Goal: Information Seeking & Learning: Learn about a topic

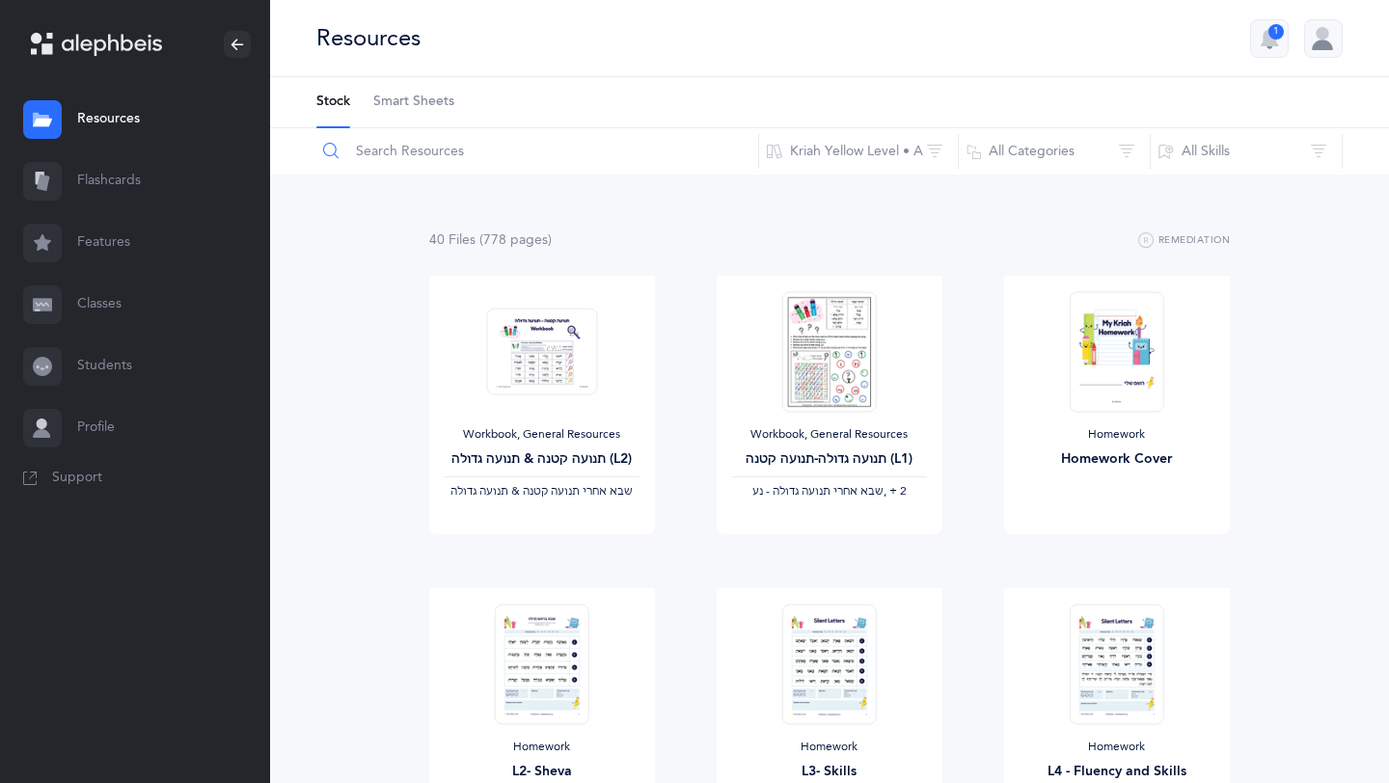
click at [399, 153] on input "text" at bounding box center [537, 151] width 444 height 46
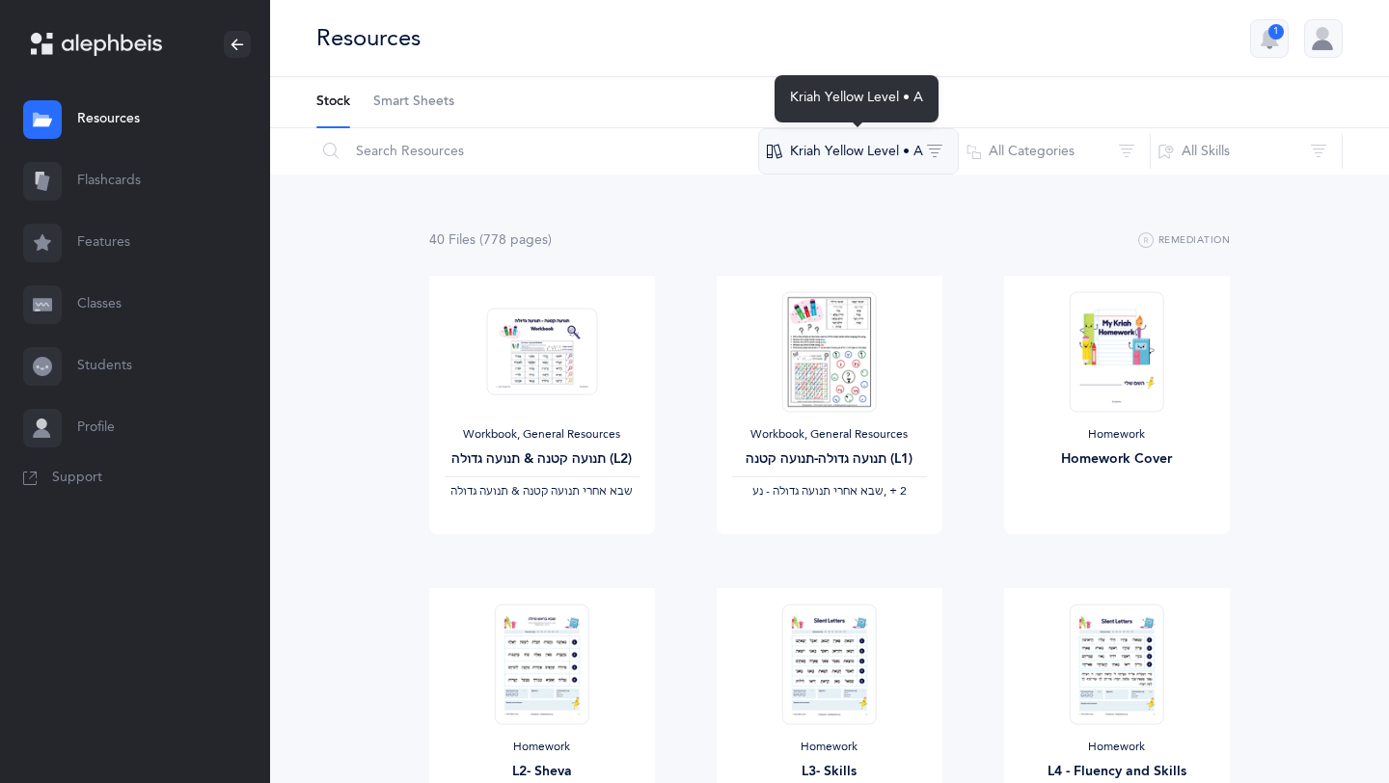
click at [901, 142] on button "Kriah Yellow Level • A" at bounding box center [858, 151] width 201 height 46
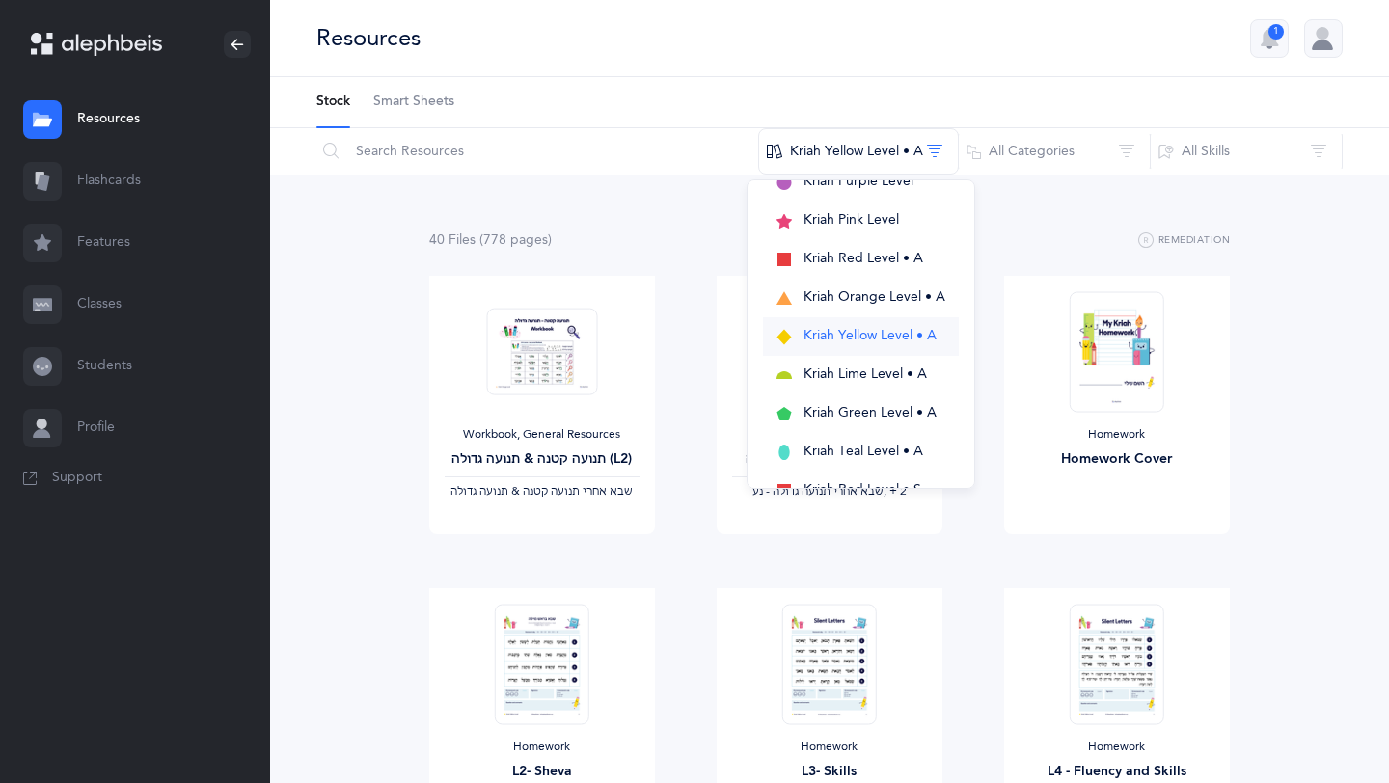
scroll to position [90, 0]
click at [838, 368] on span "Kriah Lime Level • A" at bounding box center [865, 371] width 123 height 15
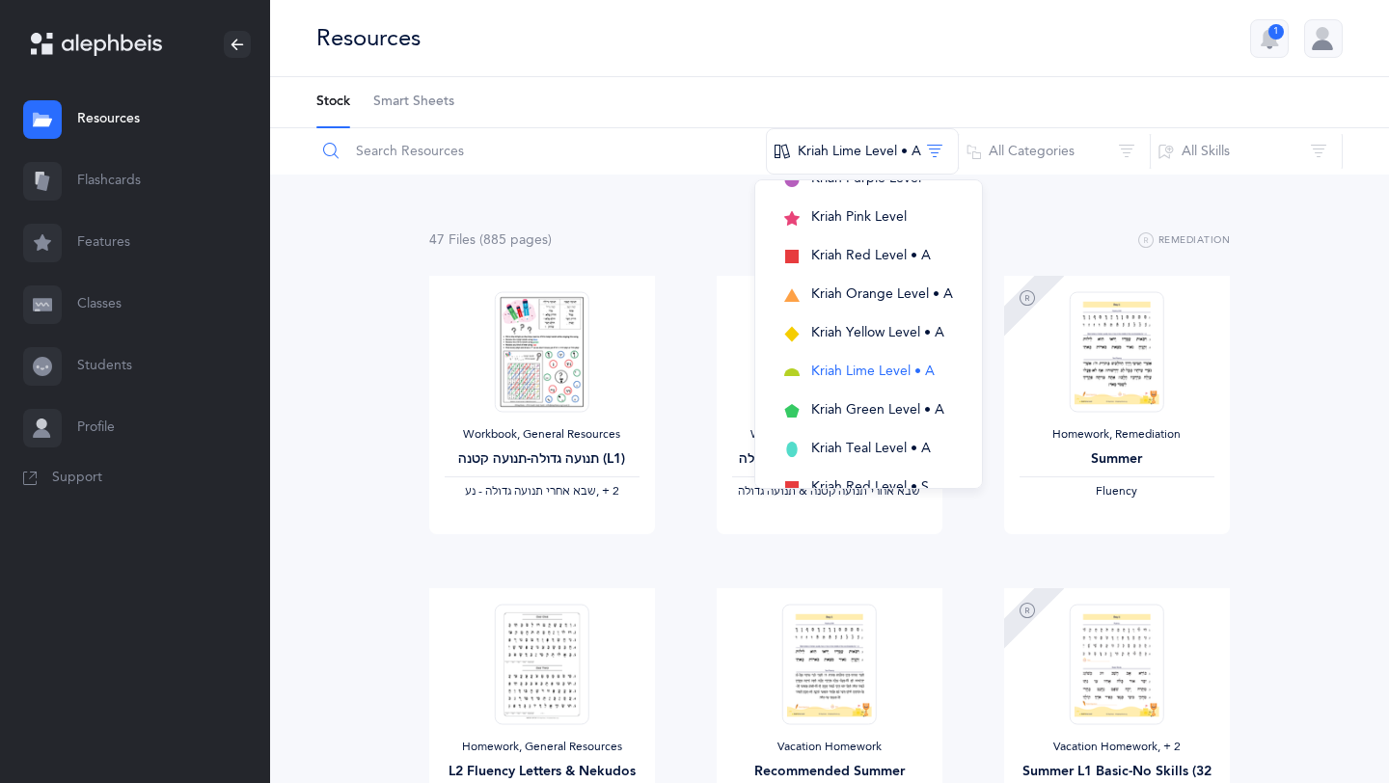
click at [506, 150] on input "text" at bounding box center [540, 151] width 451 height 46
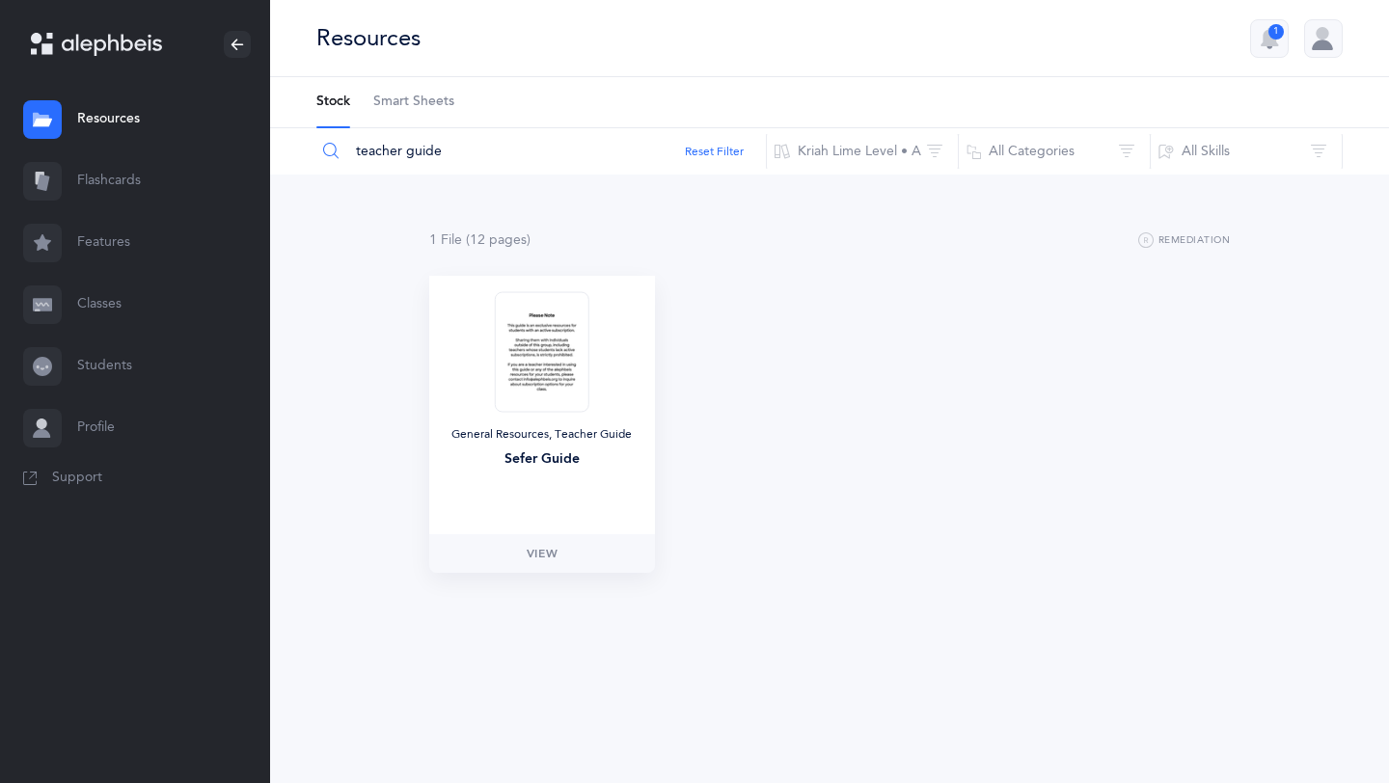
click at [566, 431] on div "General Resources, Teacher Guide" at bounding box center [542, 434] width 195 height 15
click at [540, 542] on link "View" at bounding box center [542, 553] width 226 height 39
click at [500, 149] on input "teacher guide" at bounding box center [540, 151] width 451 height 46
type input "t"
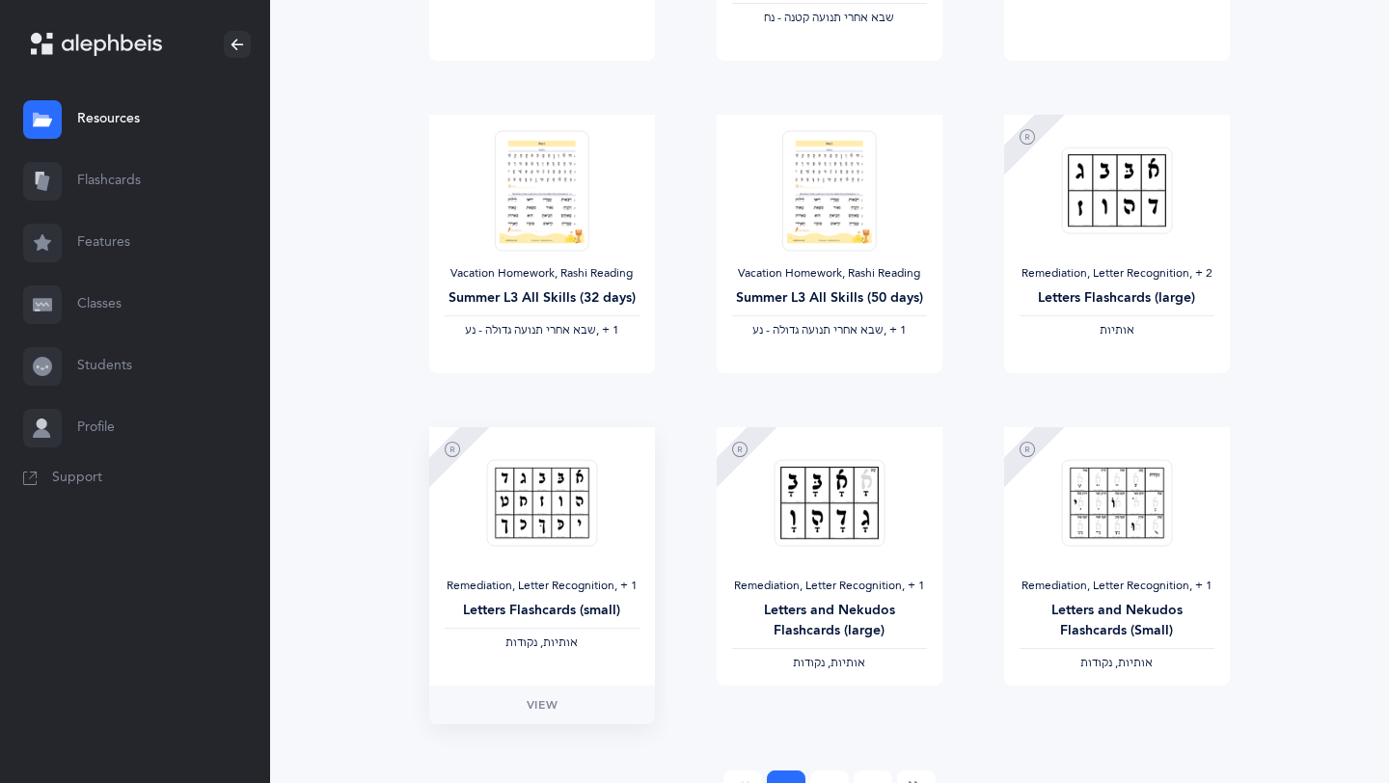
scroll to position [1515, 0]
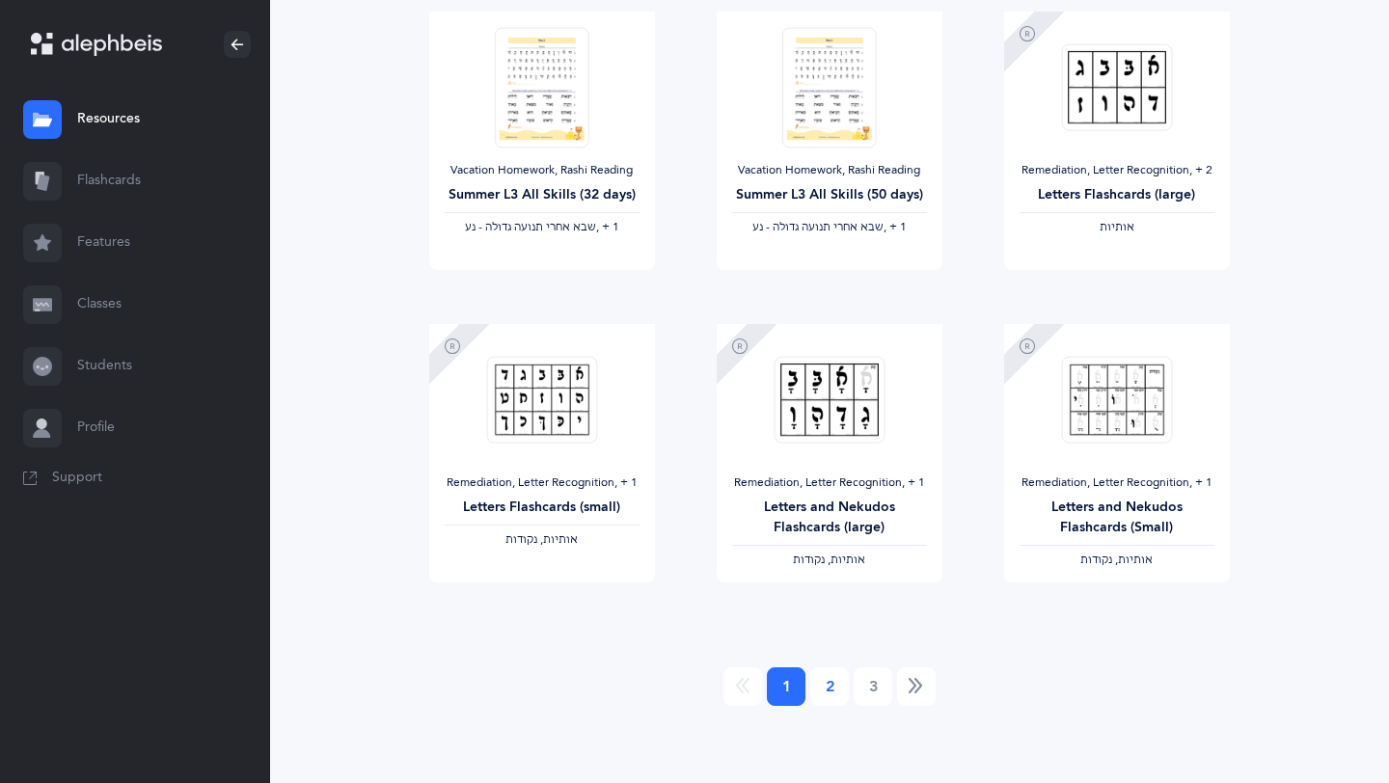
click at [828, 689] on link "2" at bounding box center [829, 687] width 39 height 39
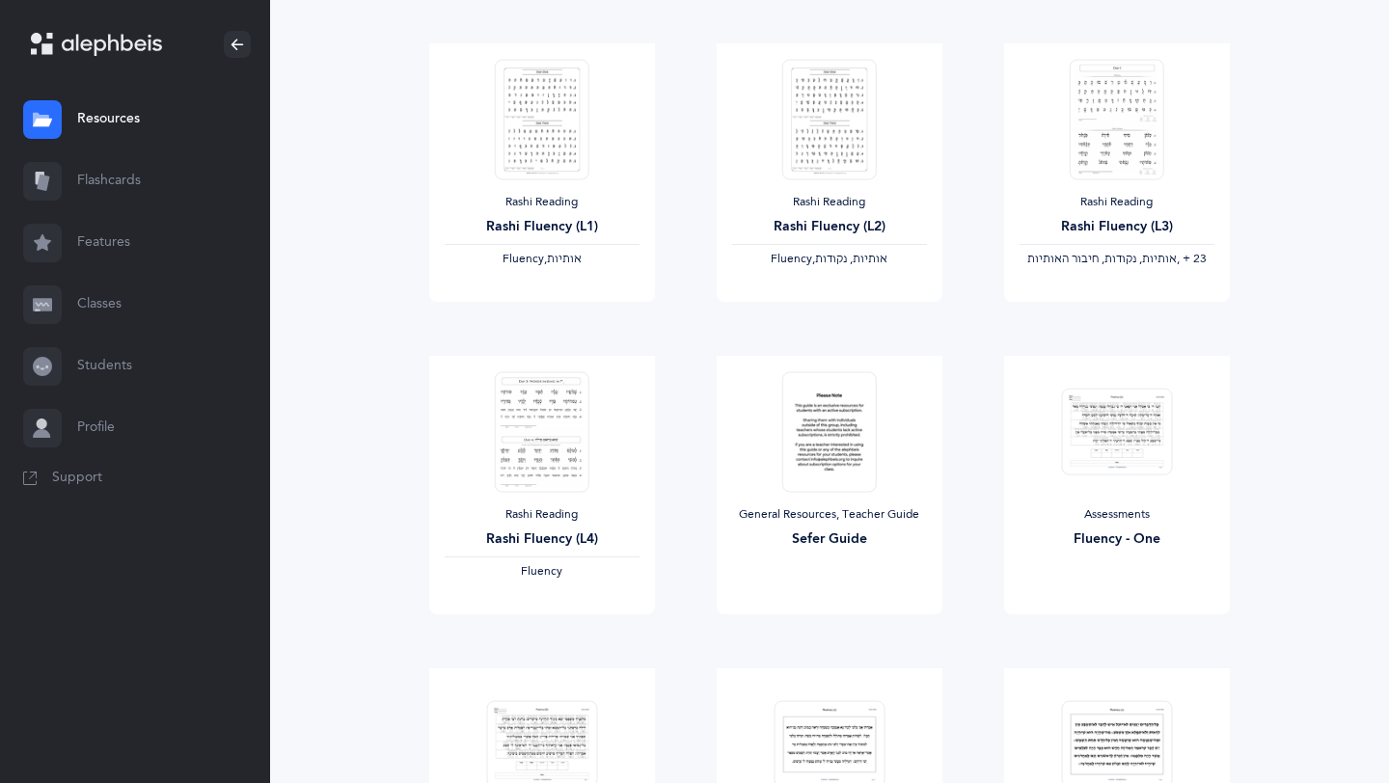
scroll to position [548, 0]
click at [811, 531] on div "Sefer Guide" at bounding box center [829, 537] width 195 height 20
click at [802, 627] on link "View" at bounding box center [830, 631] width 226 height 39
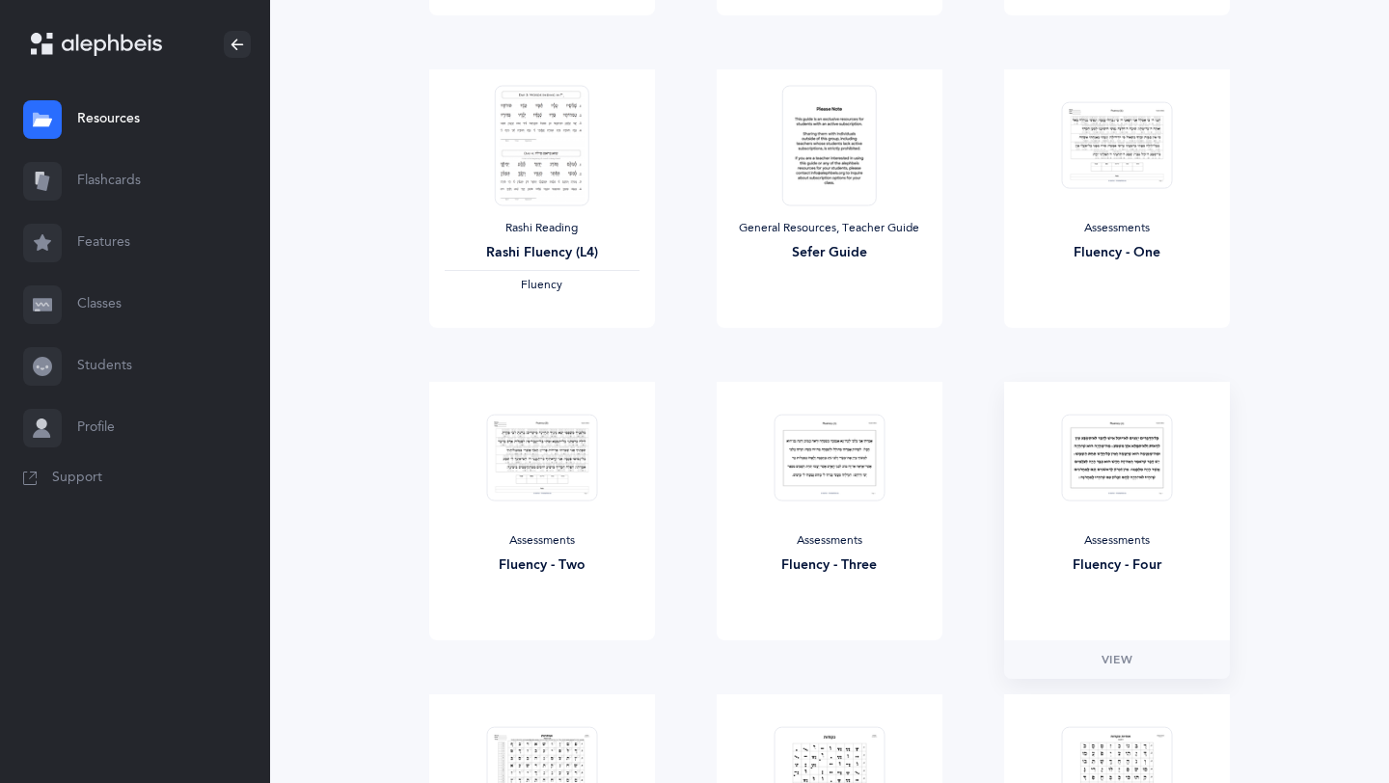
scroll to position [784, 0]
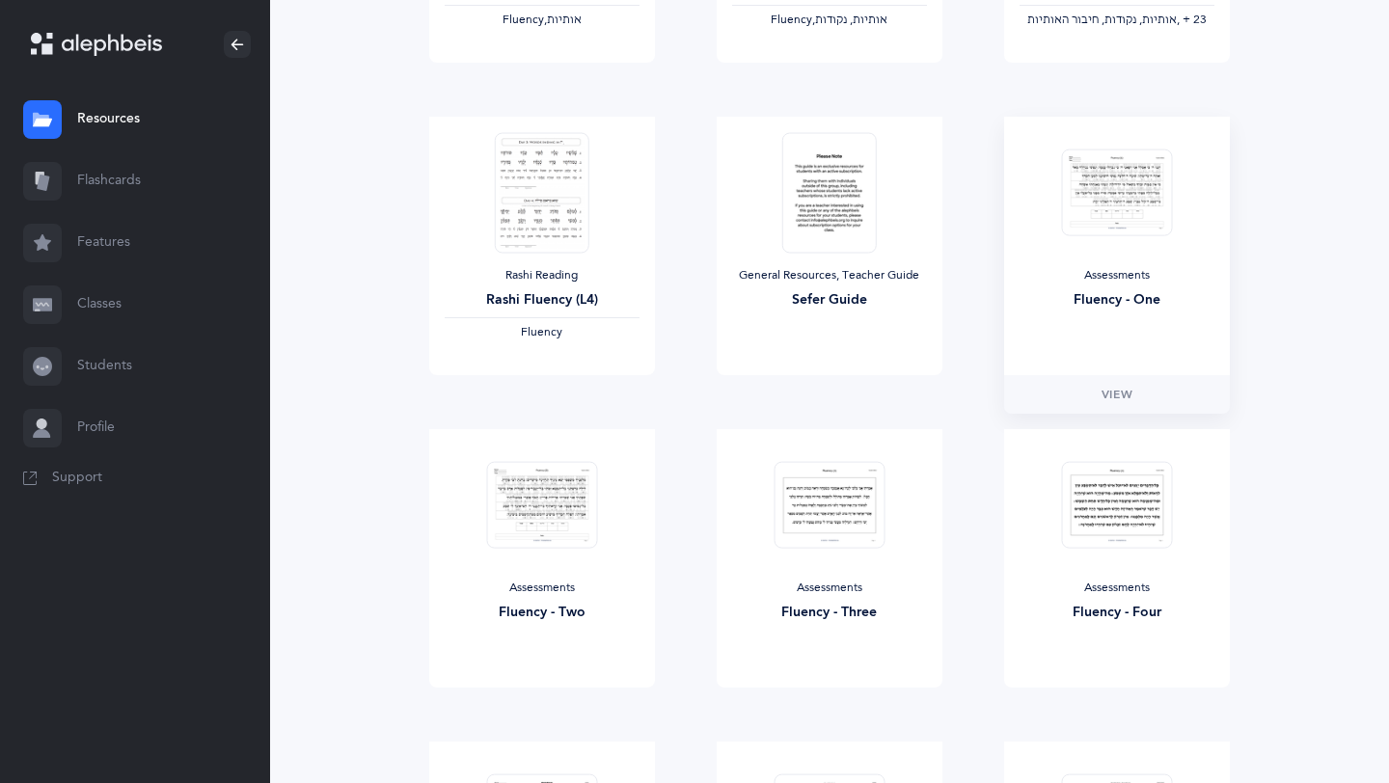
click at [1128, 169] on img at bounding box center [1116, 193] width 111 height 88
click at [1106, 396] on span "View" at bounding box center [1117, 394] width 31 height 17
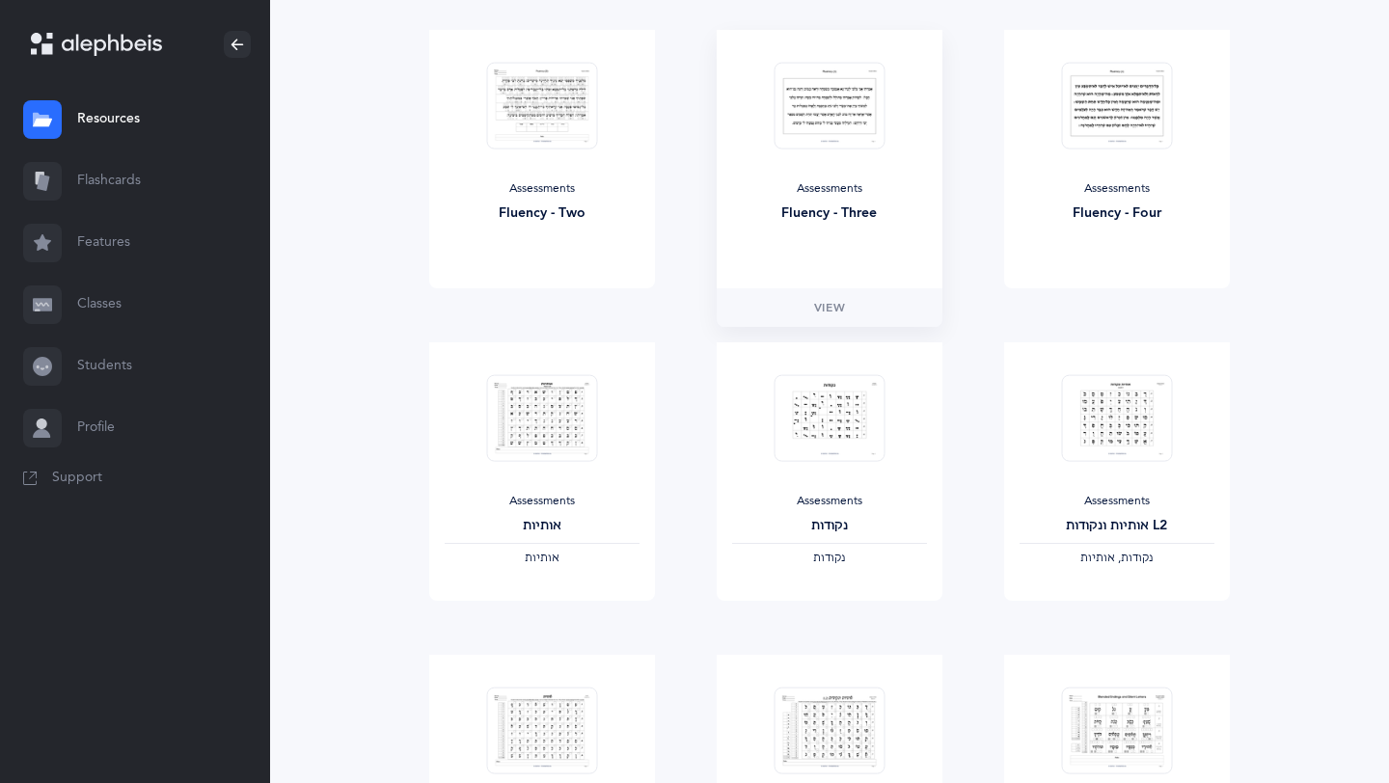
scroll to position [1186, 0]
click at [531, 506] on div "Assessments" at bounding box center [542, 499] width 195 height 15
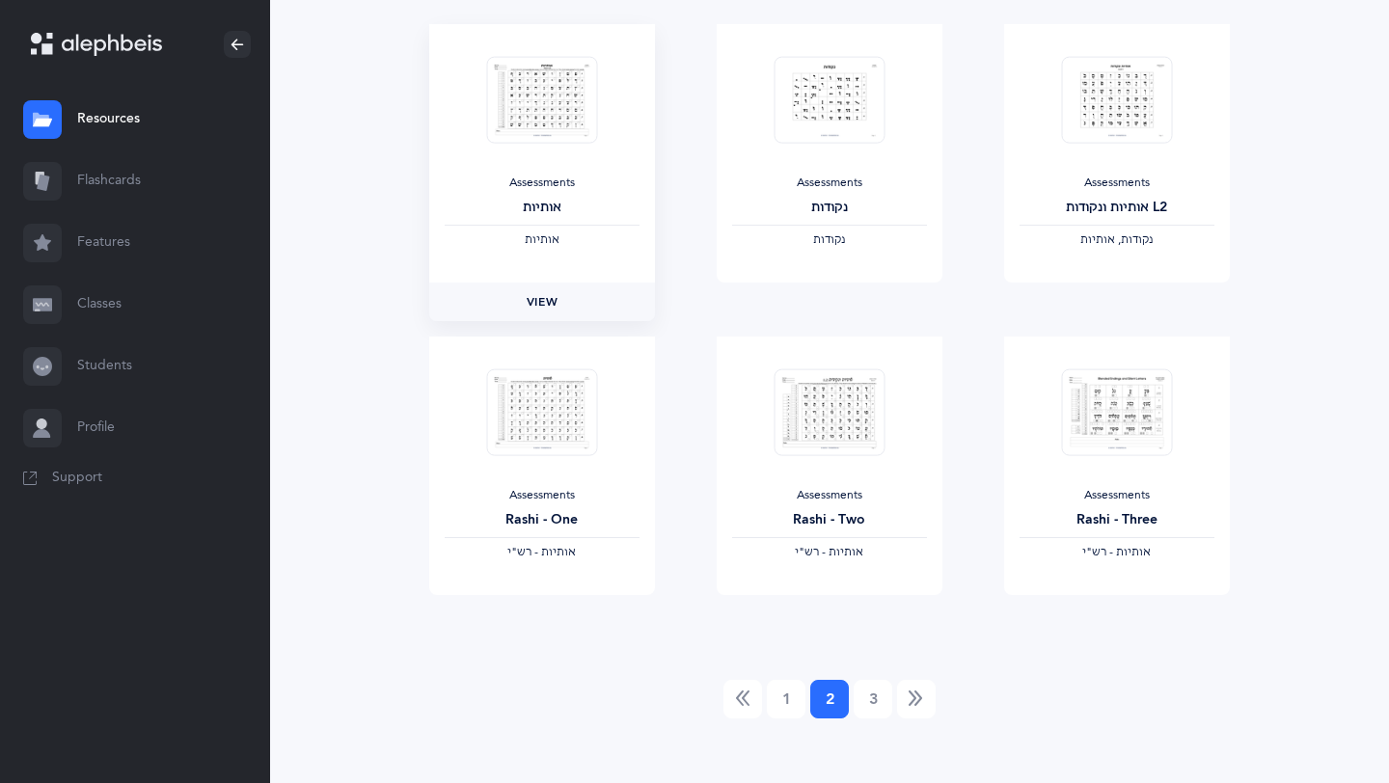
scroll to position [1515, 0]
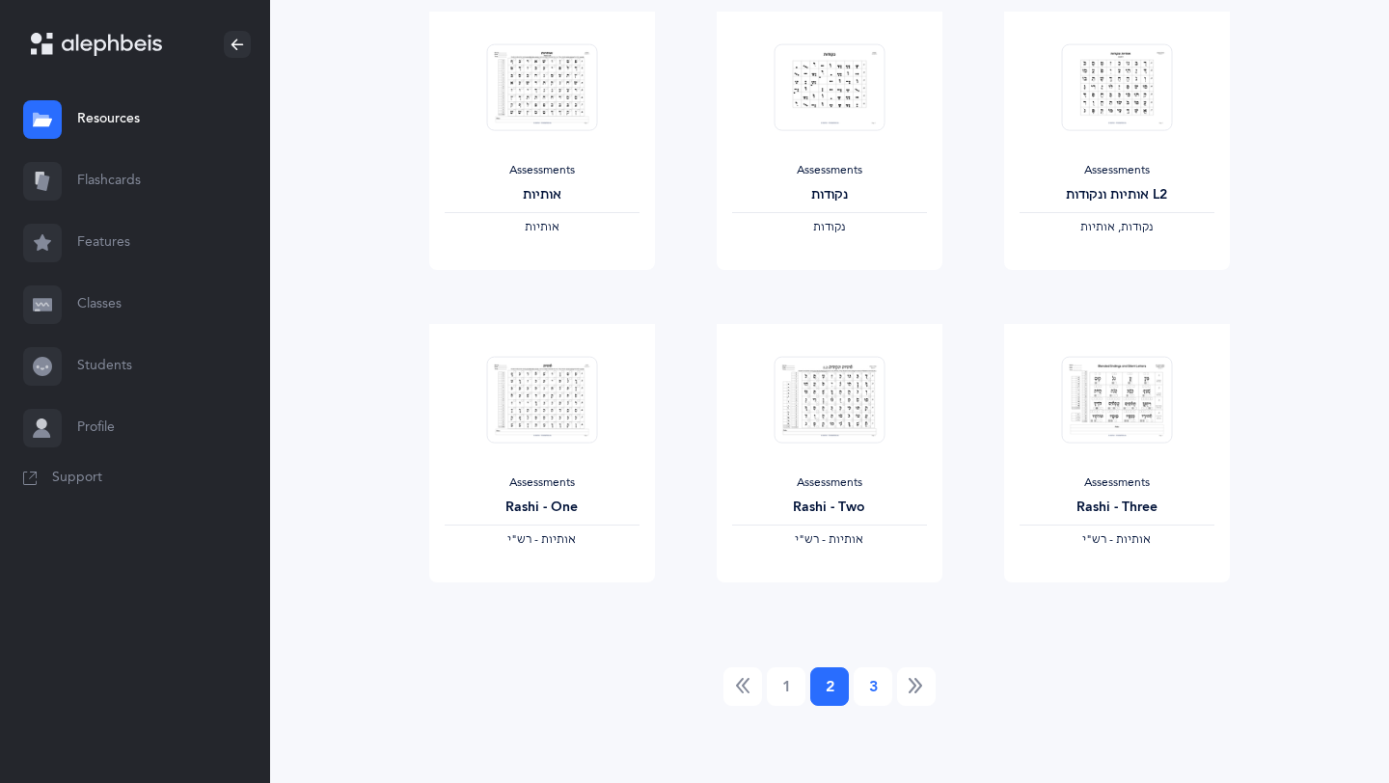
click at [871, 689] on link "3" at bounding box center [873, 687] width 39 height 39
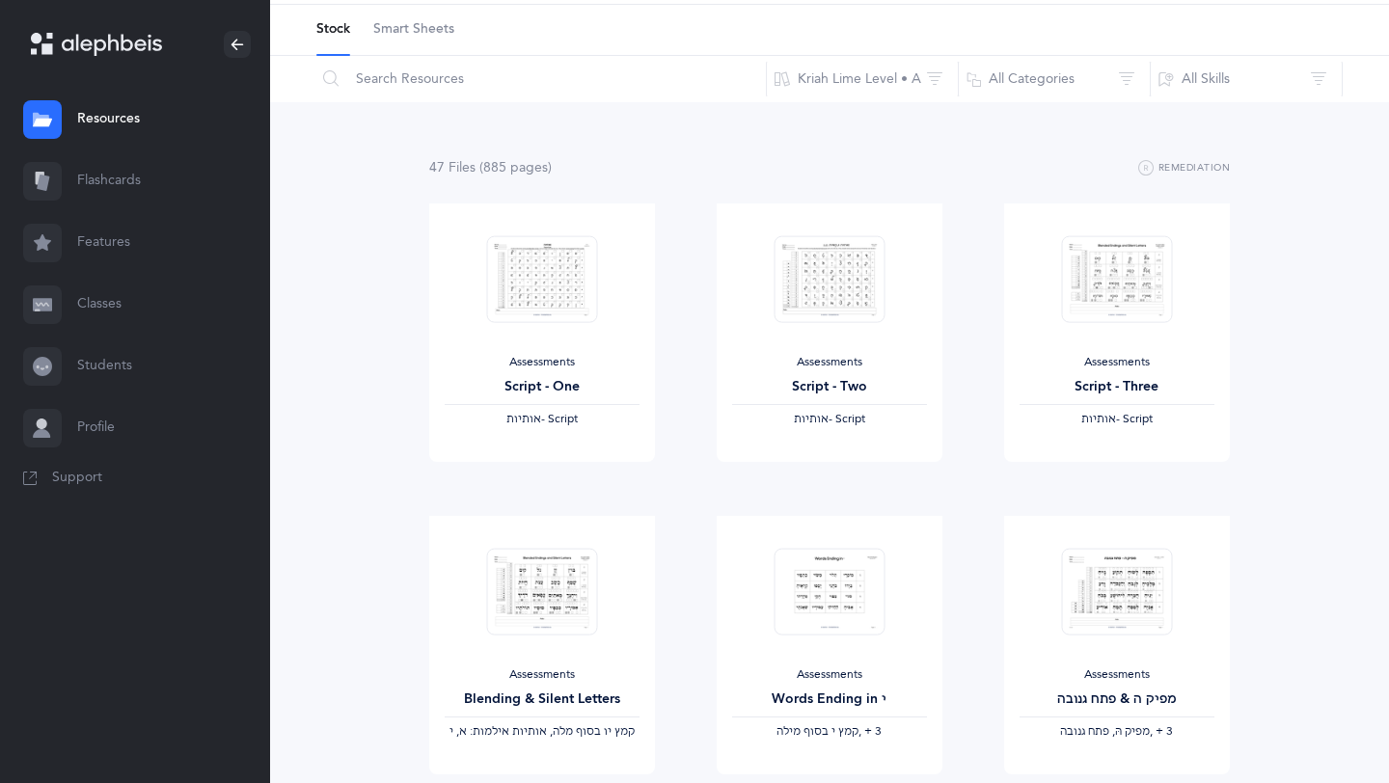
scroll to position [0, 0]
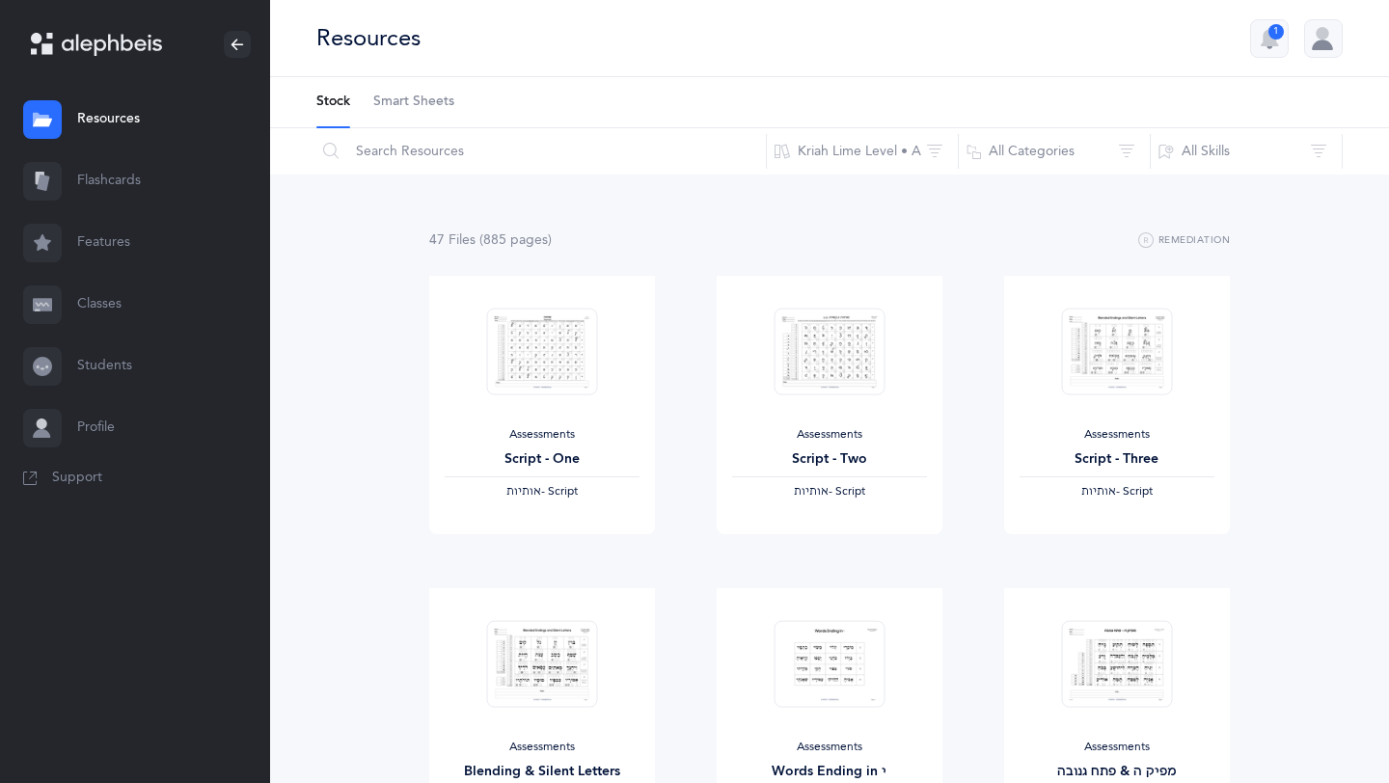
click at [427, 108] on span "Smart Sheets" at bounding box center [413, 102] width 81 height 19
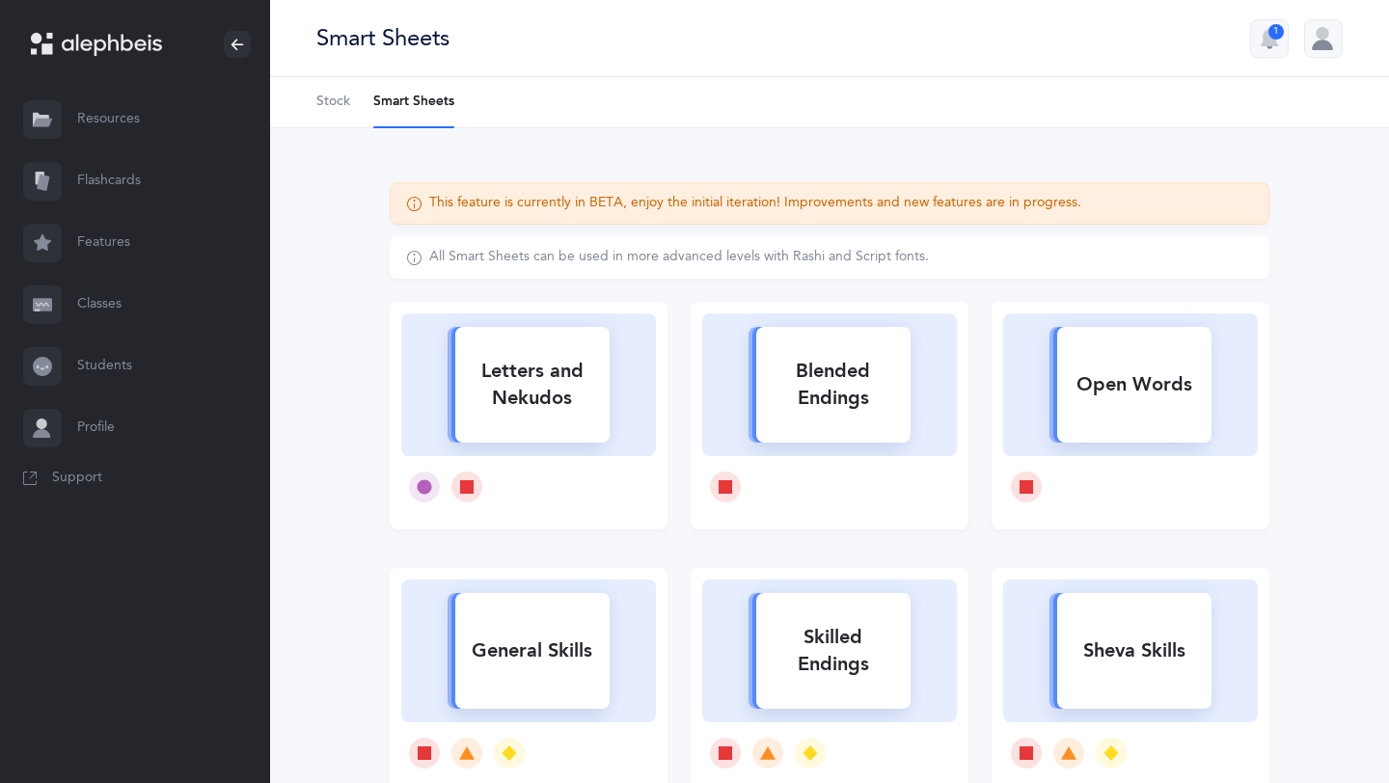
click at [337, 110] on span "Stock" at bounding box center [333, 102] width 34 height 19
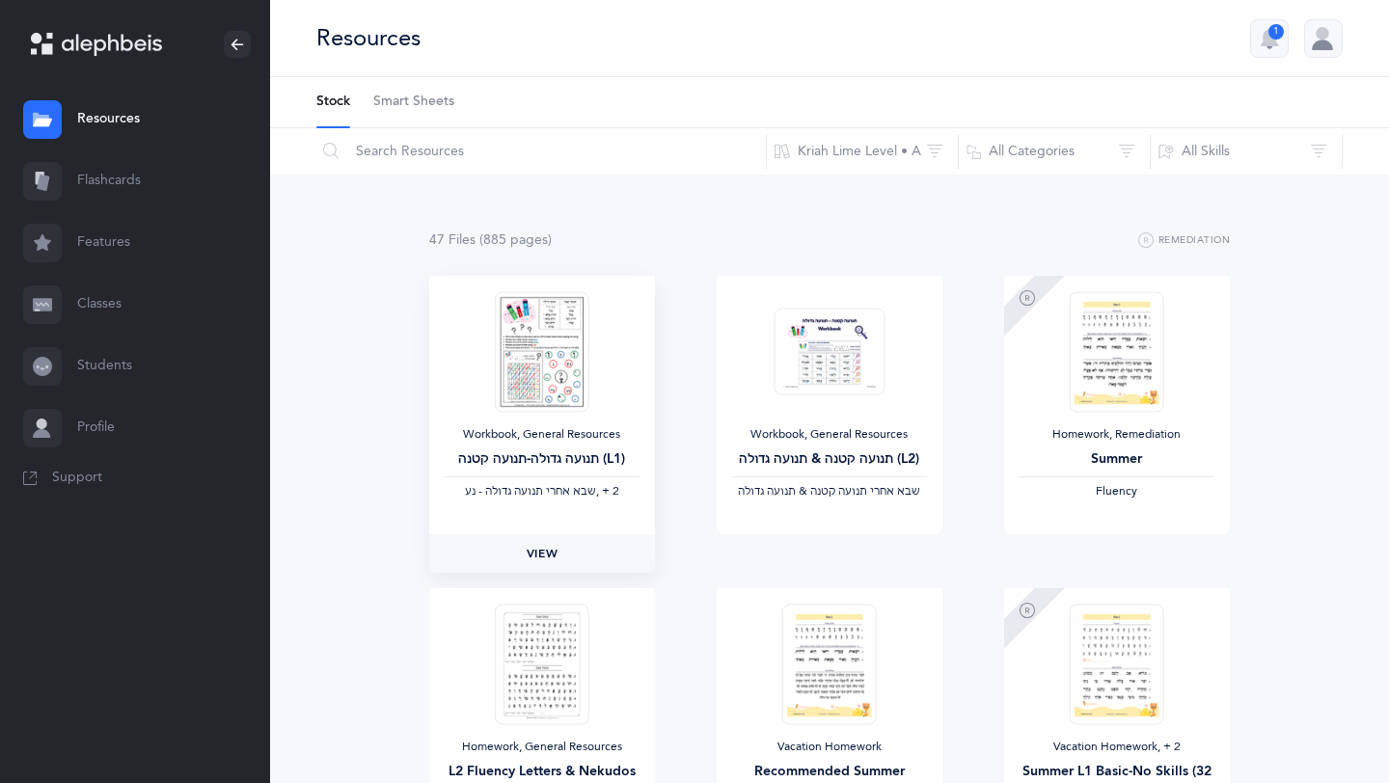
click at [542, 545] on span "View" at bounding box center [542, 553] width 31 height 17
click at [775, 540] on link "View" at bounding box center [830, 553] width 226 height 39
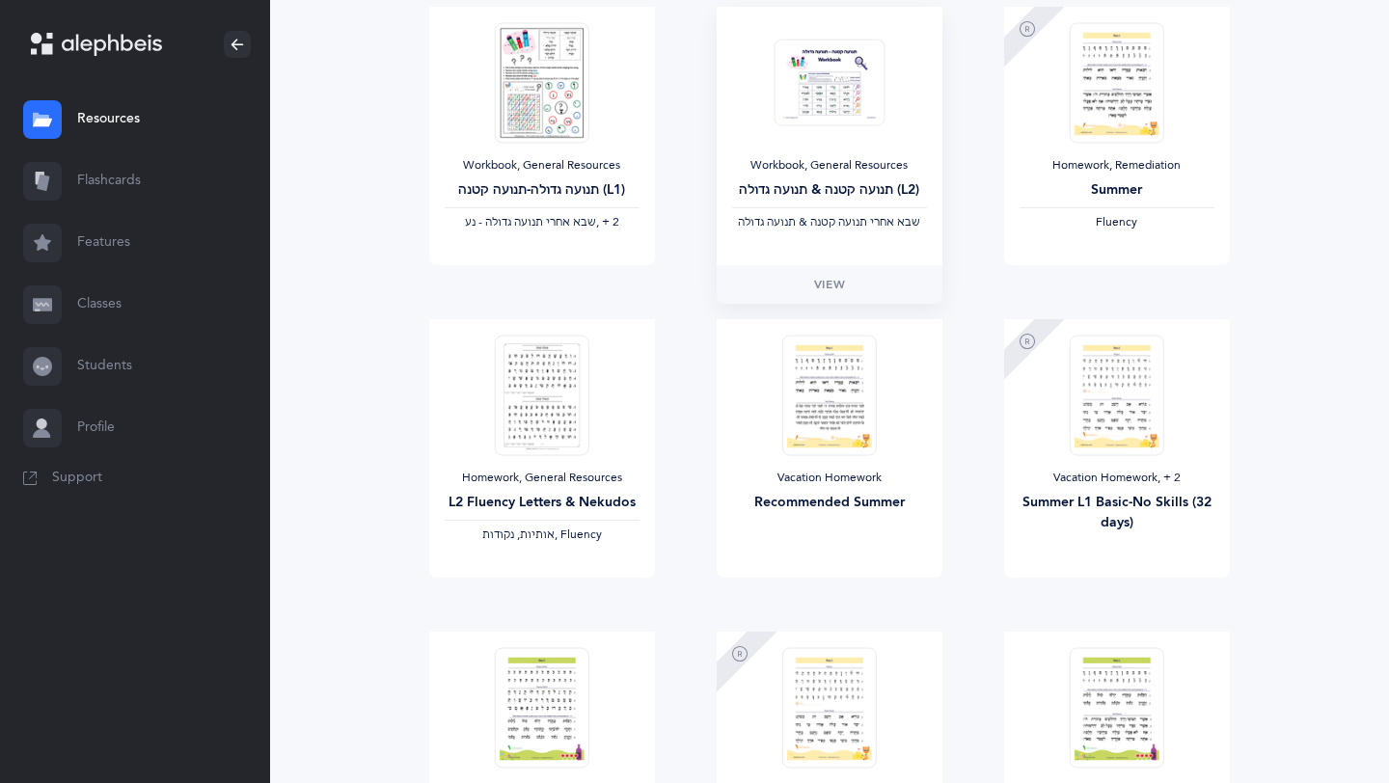
scroll to position [271, 0]
click at [99, 177] on link "Flashcards" at bounding box center [135, 181] width 270 height 62
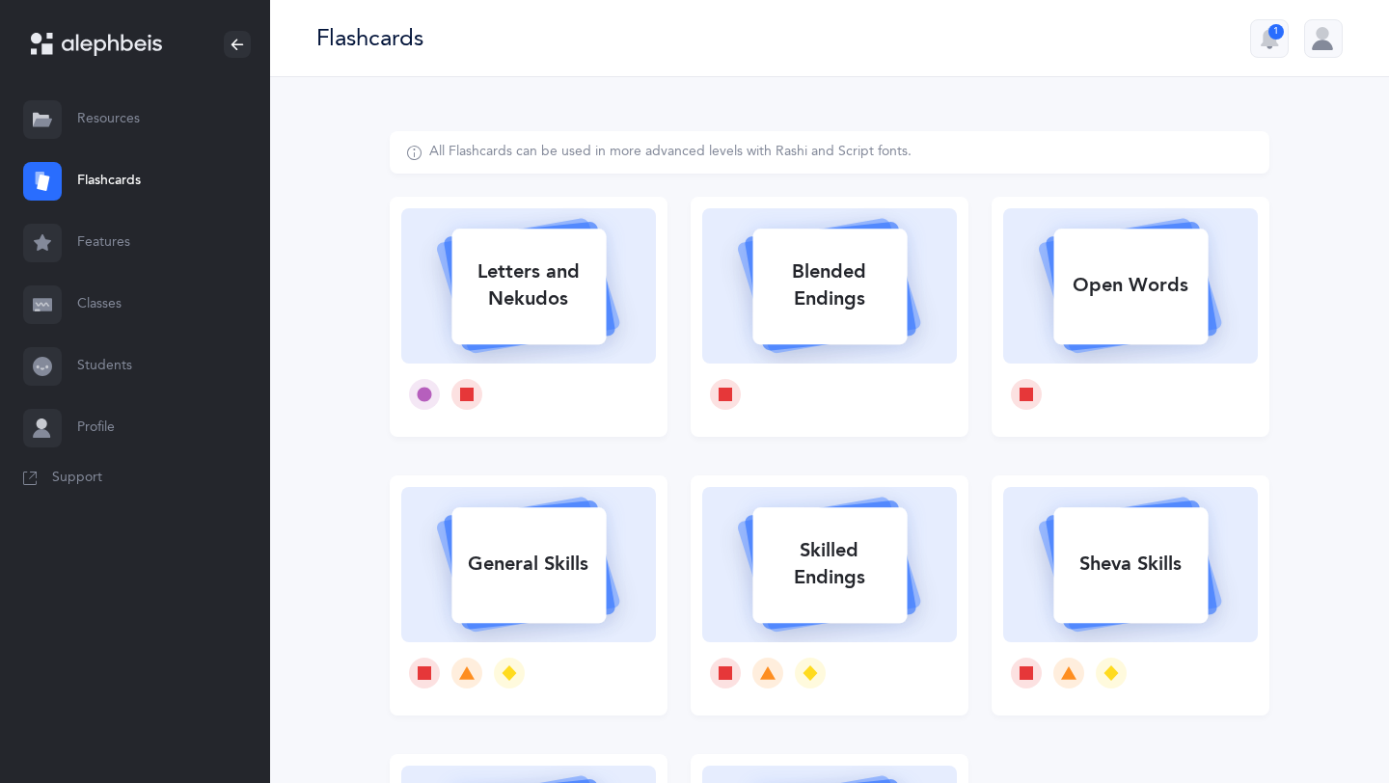
click at [88, 123] on link "Resources" at bounding box center [135, 120] width 270 height 62
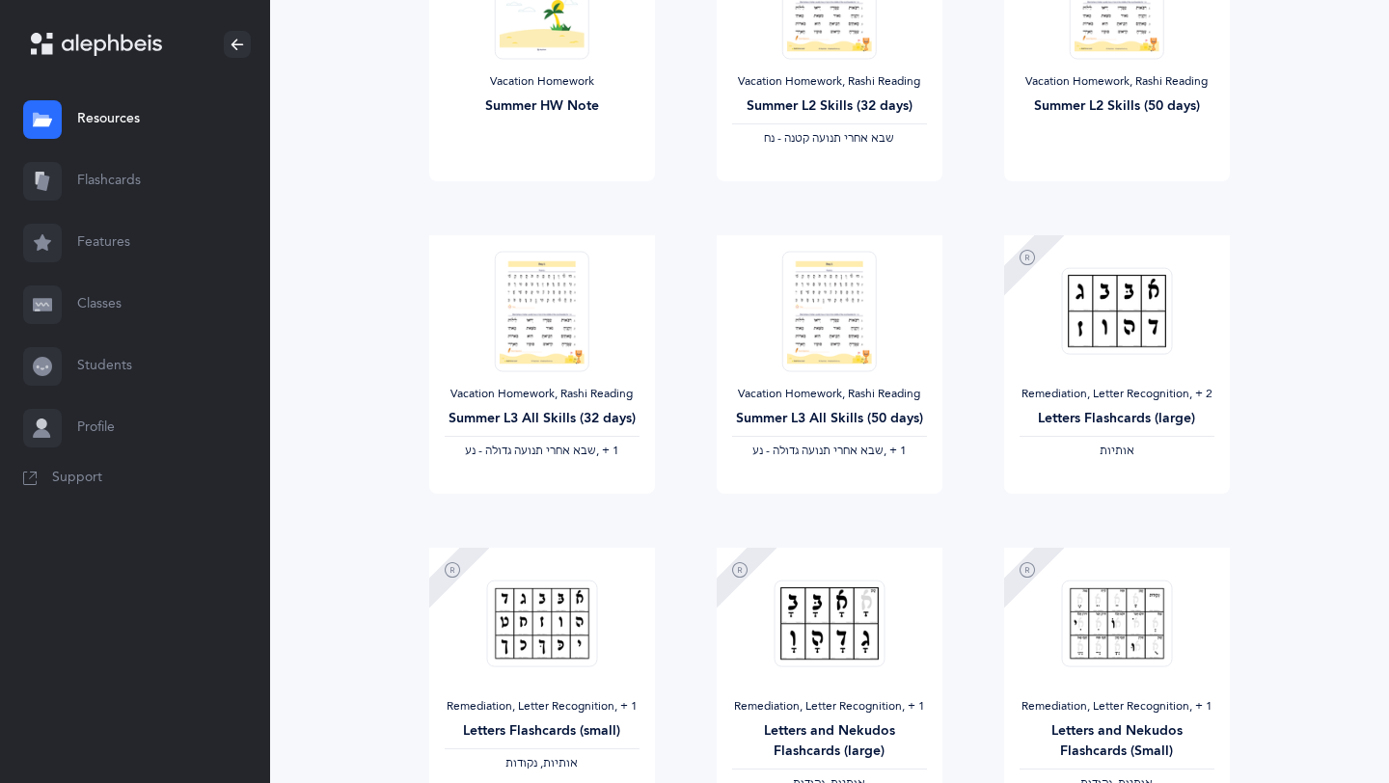
scroll to position [1293, 0]
click at [1119, 340] on img at bounding box center [1116, 309] width 111 height 88
click at [1098, 518] on link "View" at bounding box center [1117, 511] width 226 height 39
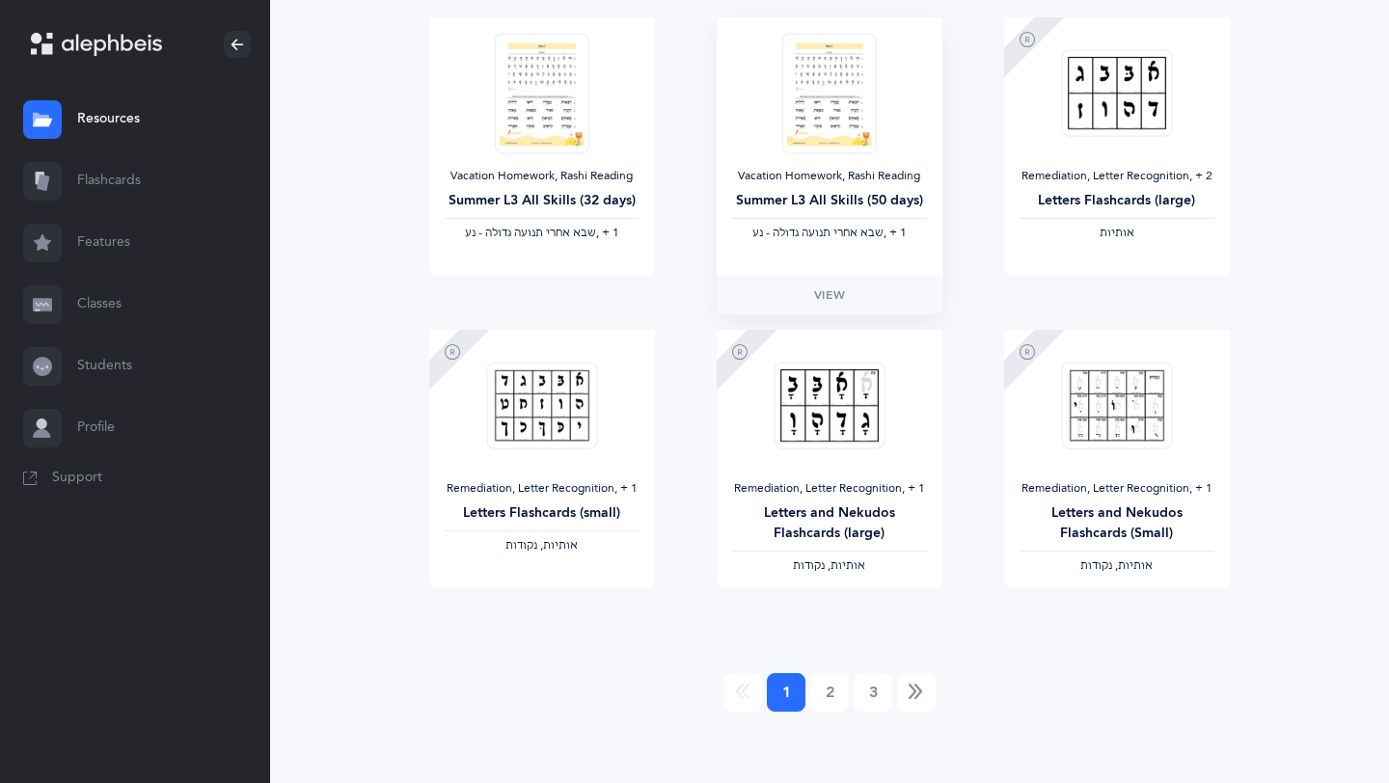
scroll to position [1515, 0]
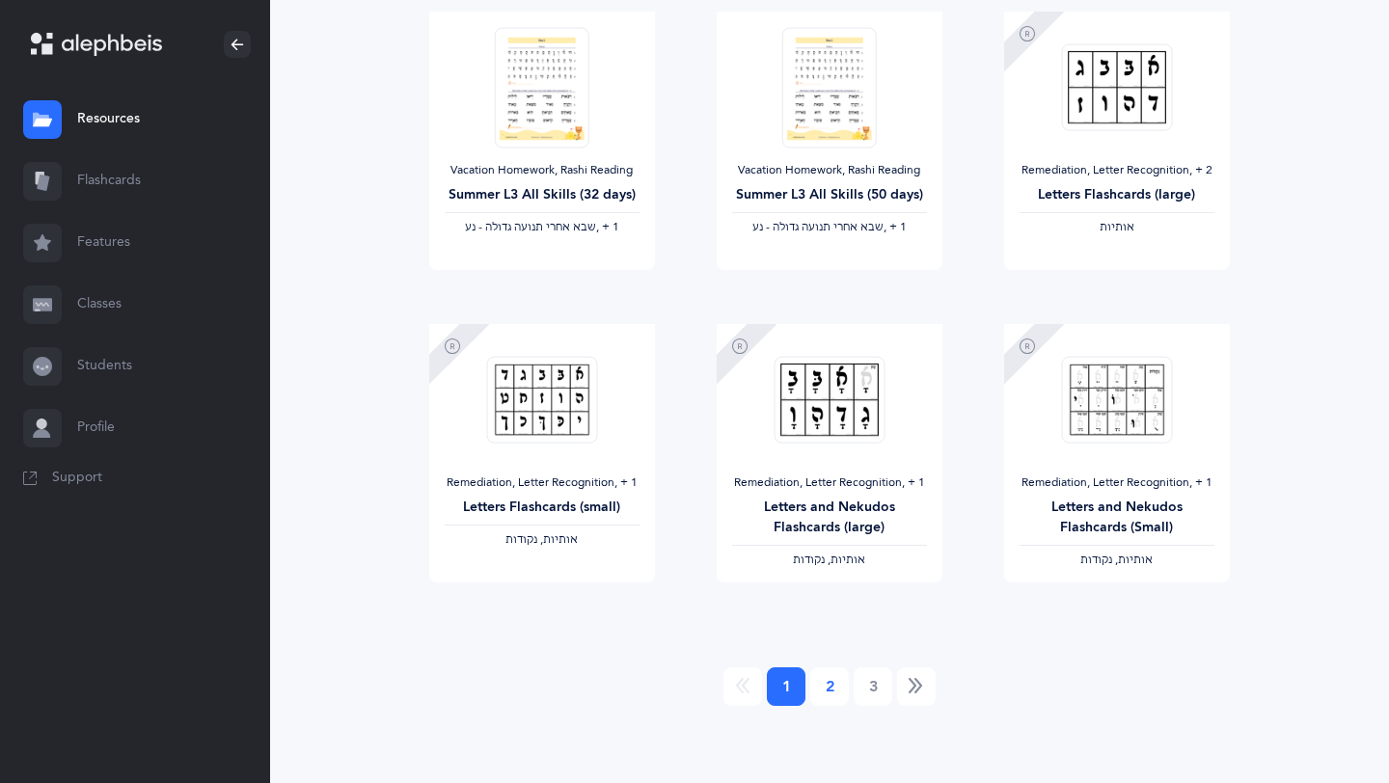
click at [818, 683] on link "2" at bounding box center [829, 687] width 39 height 39
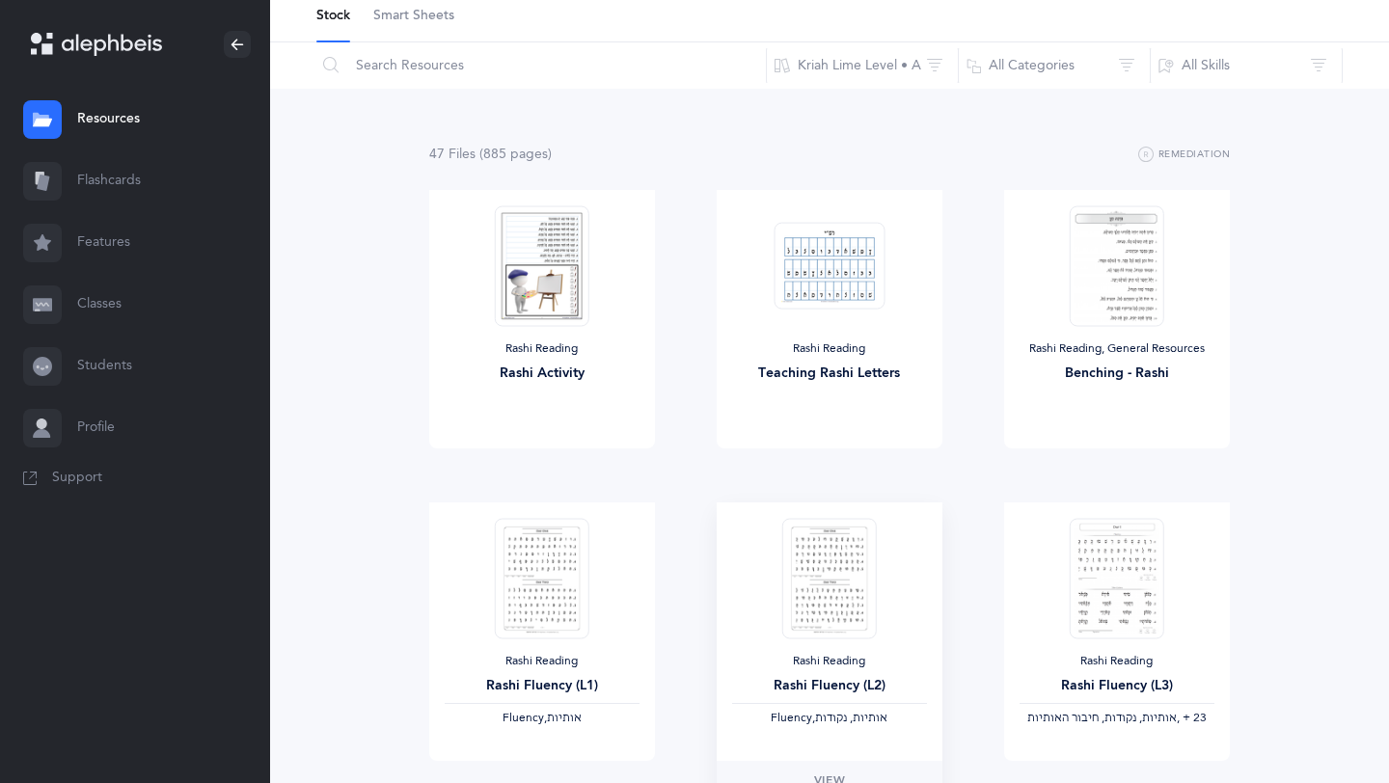
scroll to position [0, 0]
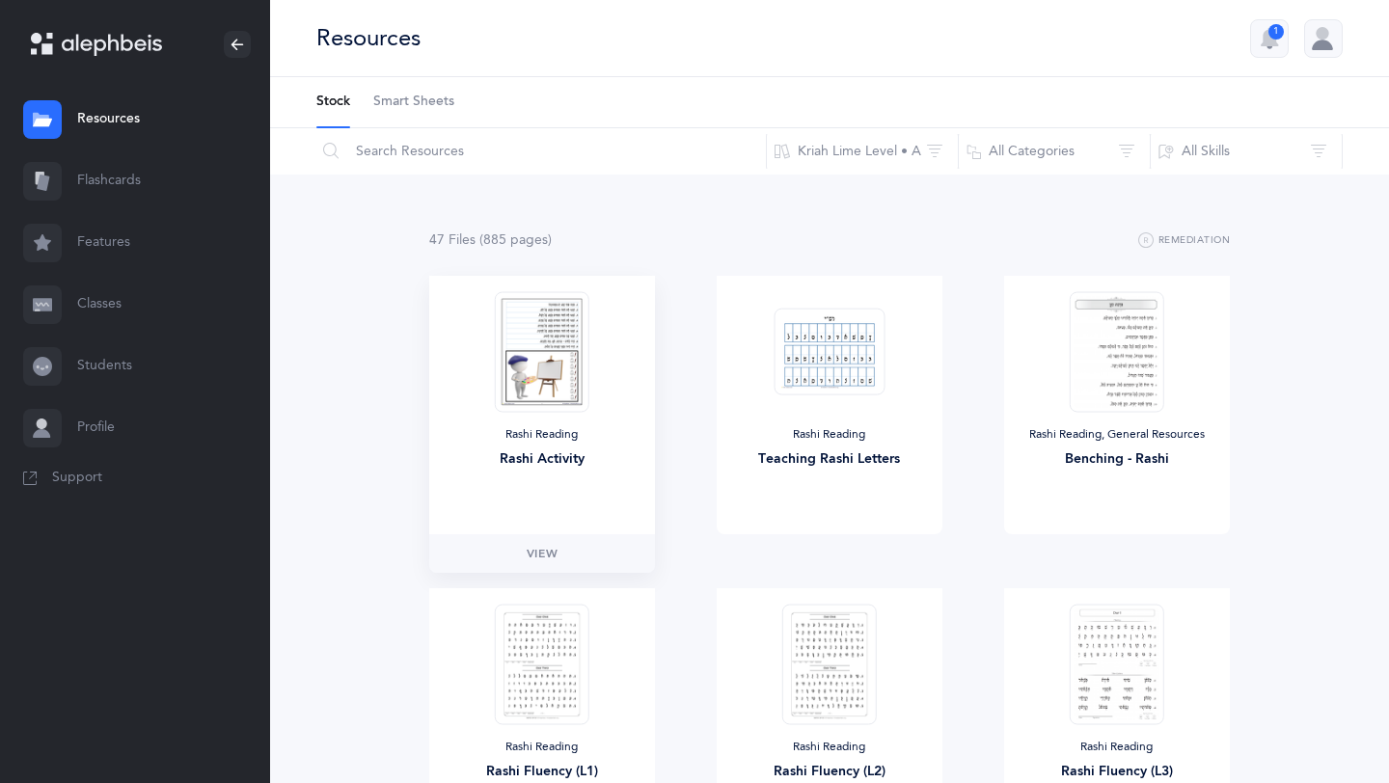
click at [547, 388] on img at bounding box center [542, 351] width 95 height 121
click at [558, 555] on span "View" at bounding box center [542, 553] width 31 height 17
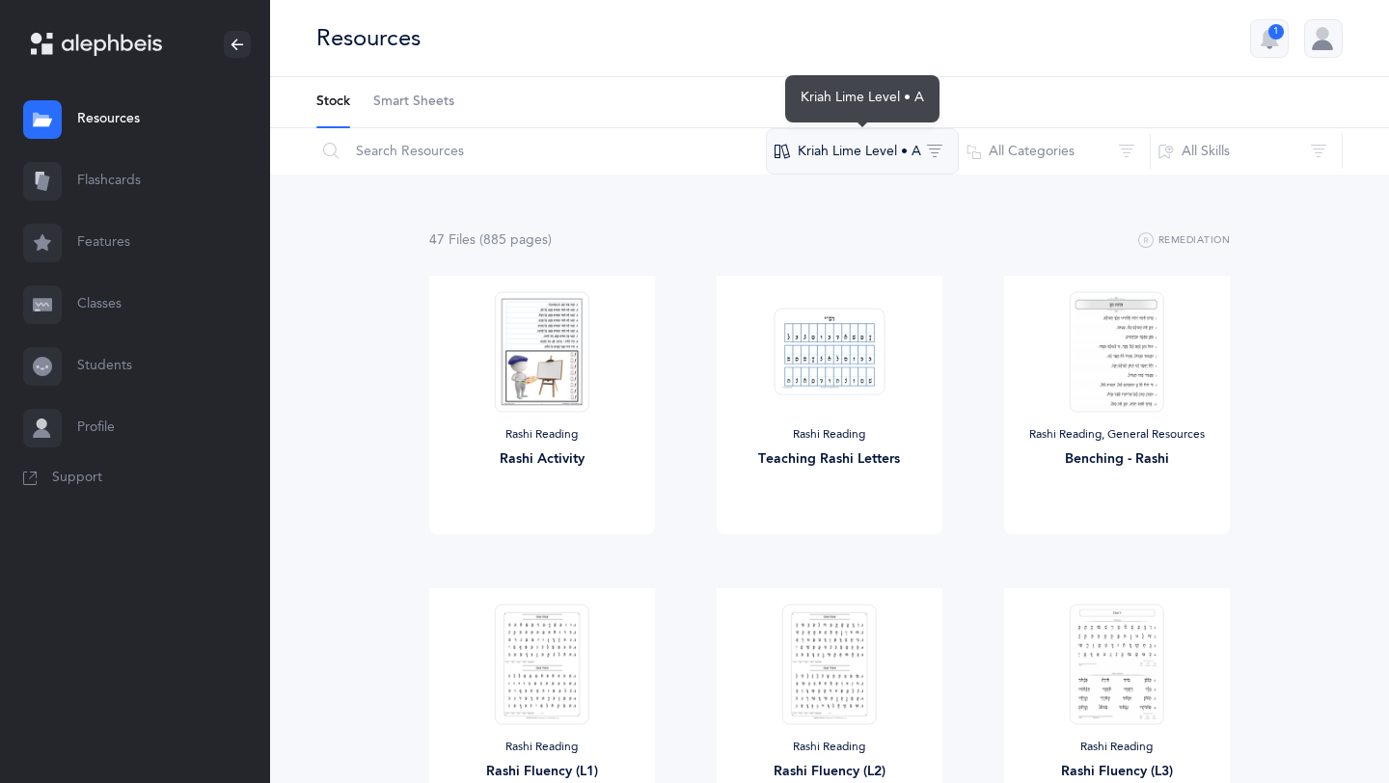
click at [896, 157] on button "Kriah Lime Level • A" at bounding box center [862, 151] width 193 height 46
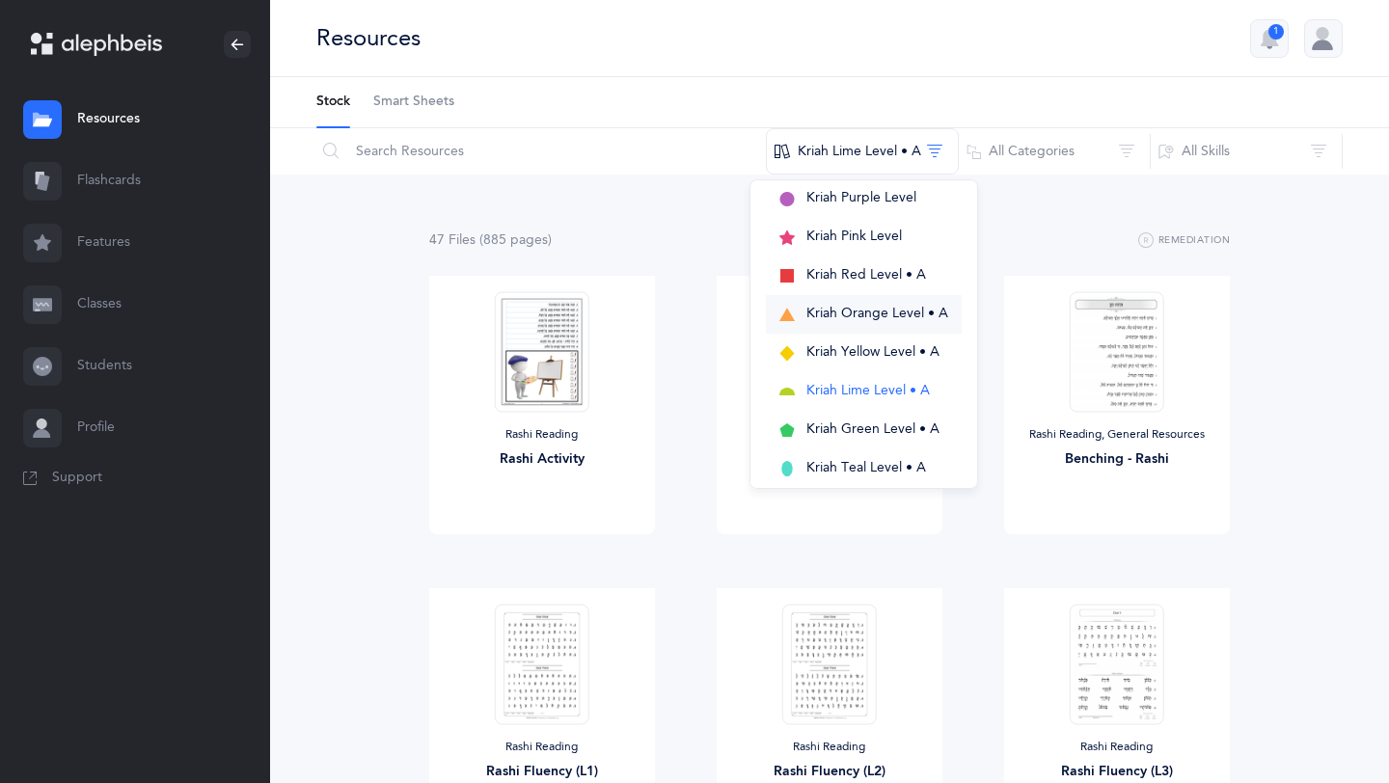
scroll to position [76, 0]
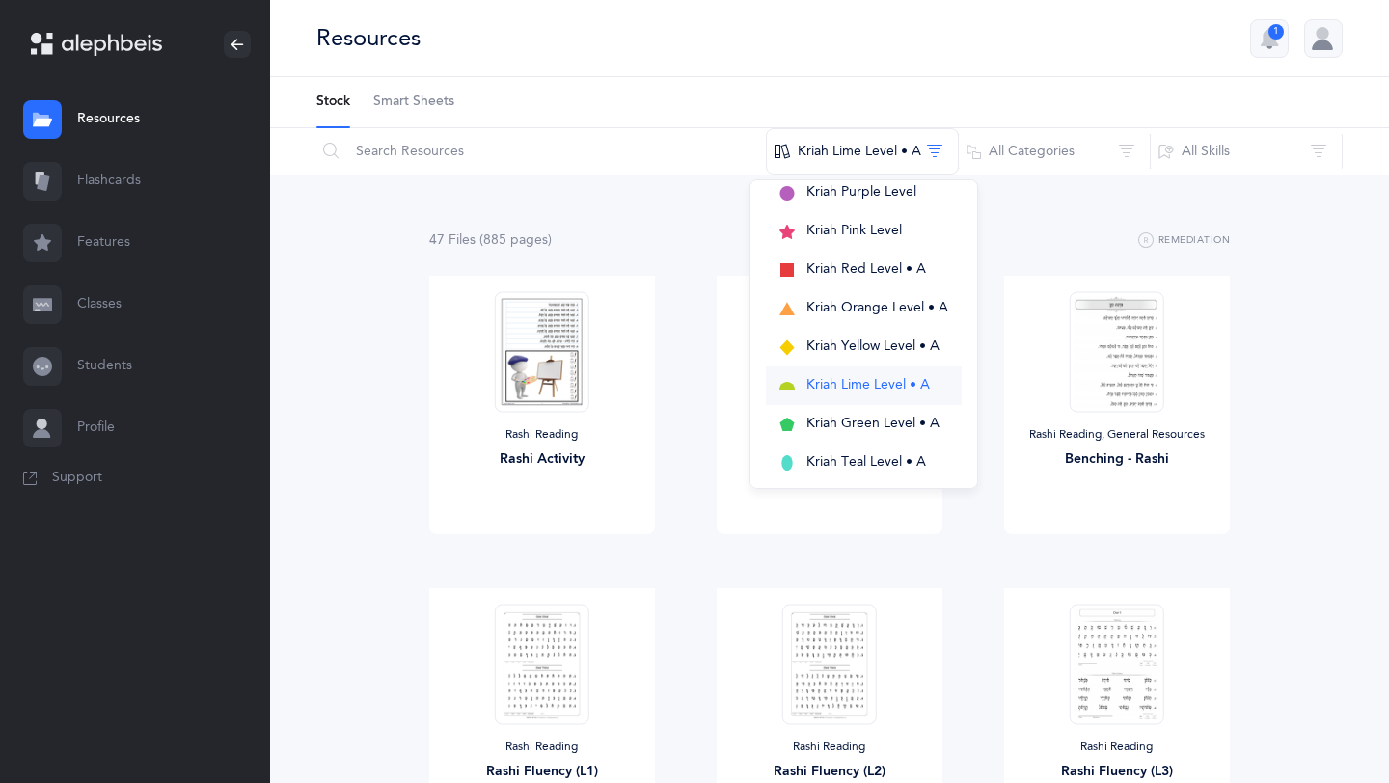
click at [821, 390] on span "Kriah Lime Level • A" at bounding box center [868, 384] width 123 height 15
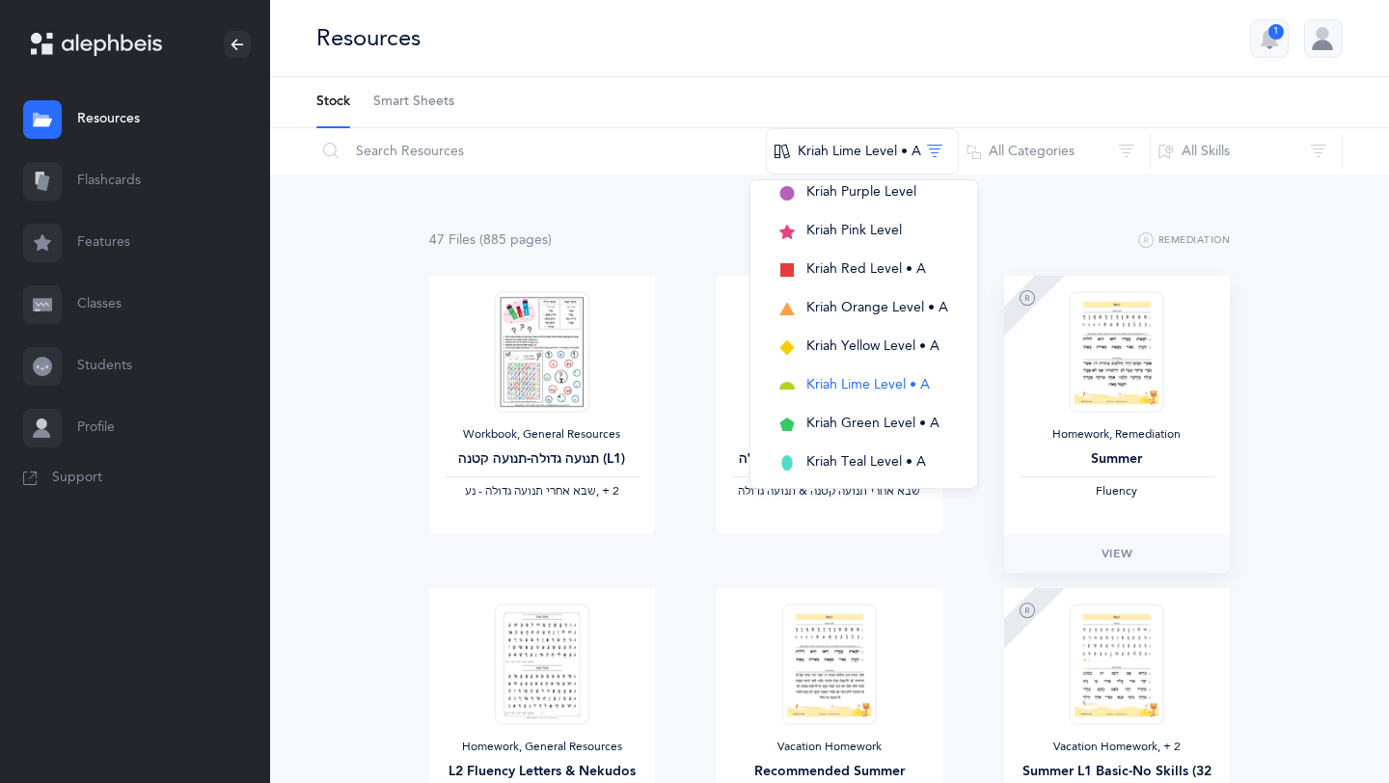
click at [1178, 352] on div "Homework, Remediation Summer Fluency" at bounding box center [1117, 405] width 226 height 259
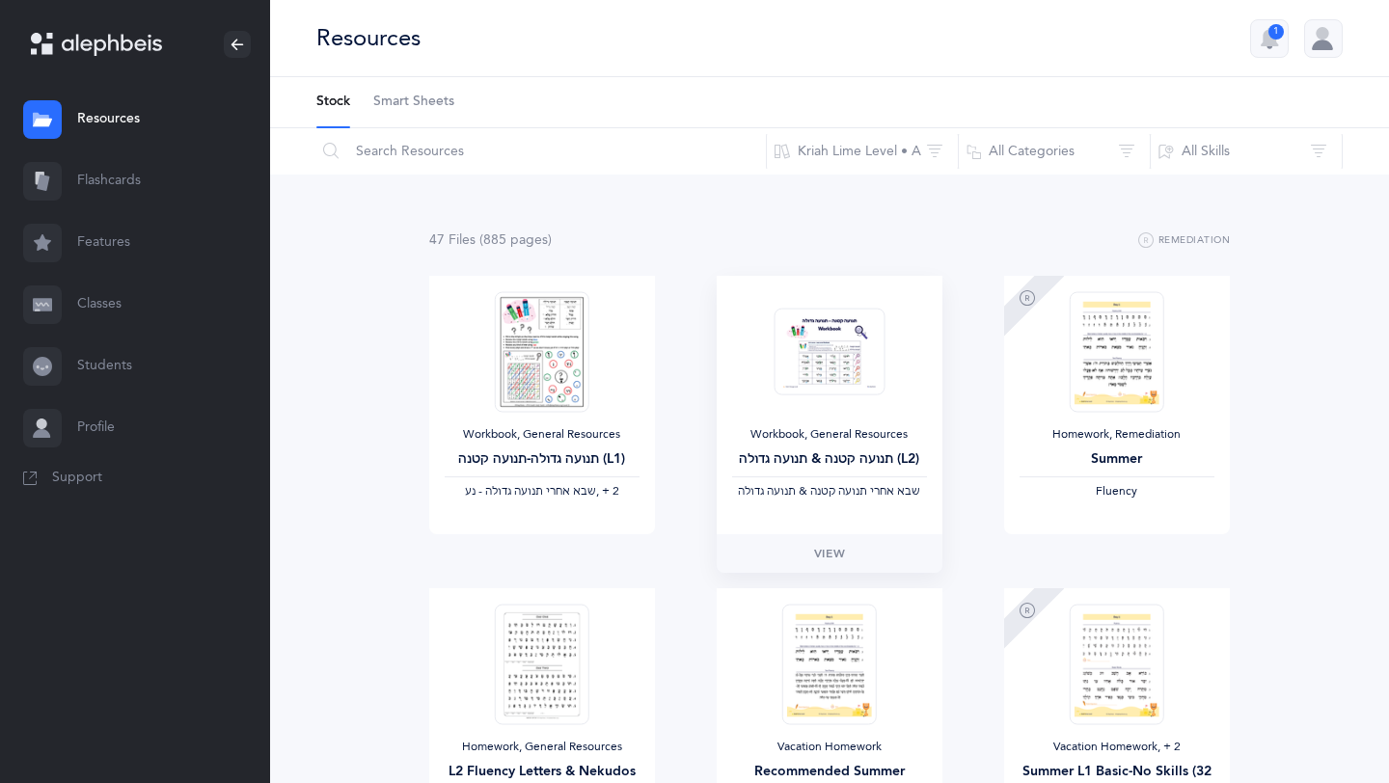
click at [825, 357] on img at bounding box center [829, 352] width 111 height 88
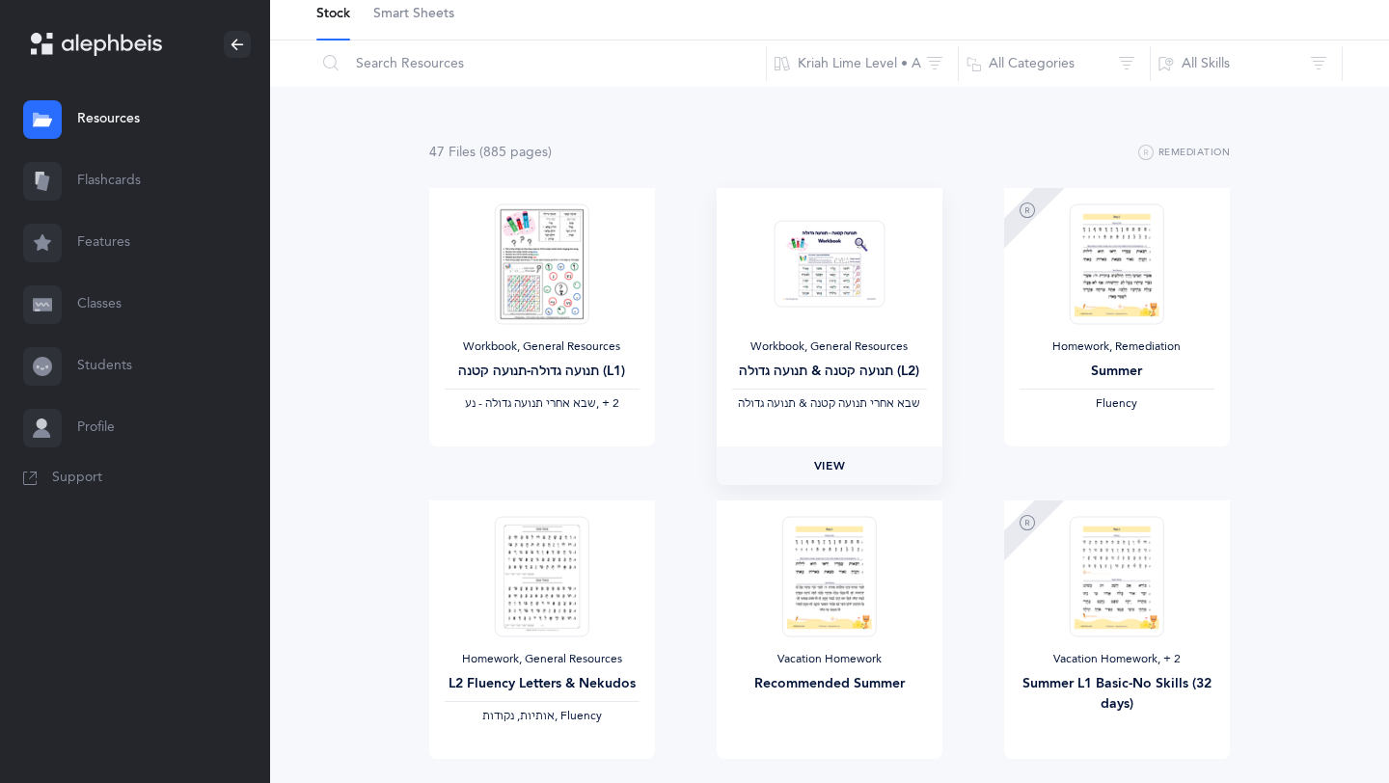
scroll to position [127, 0]
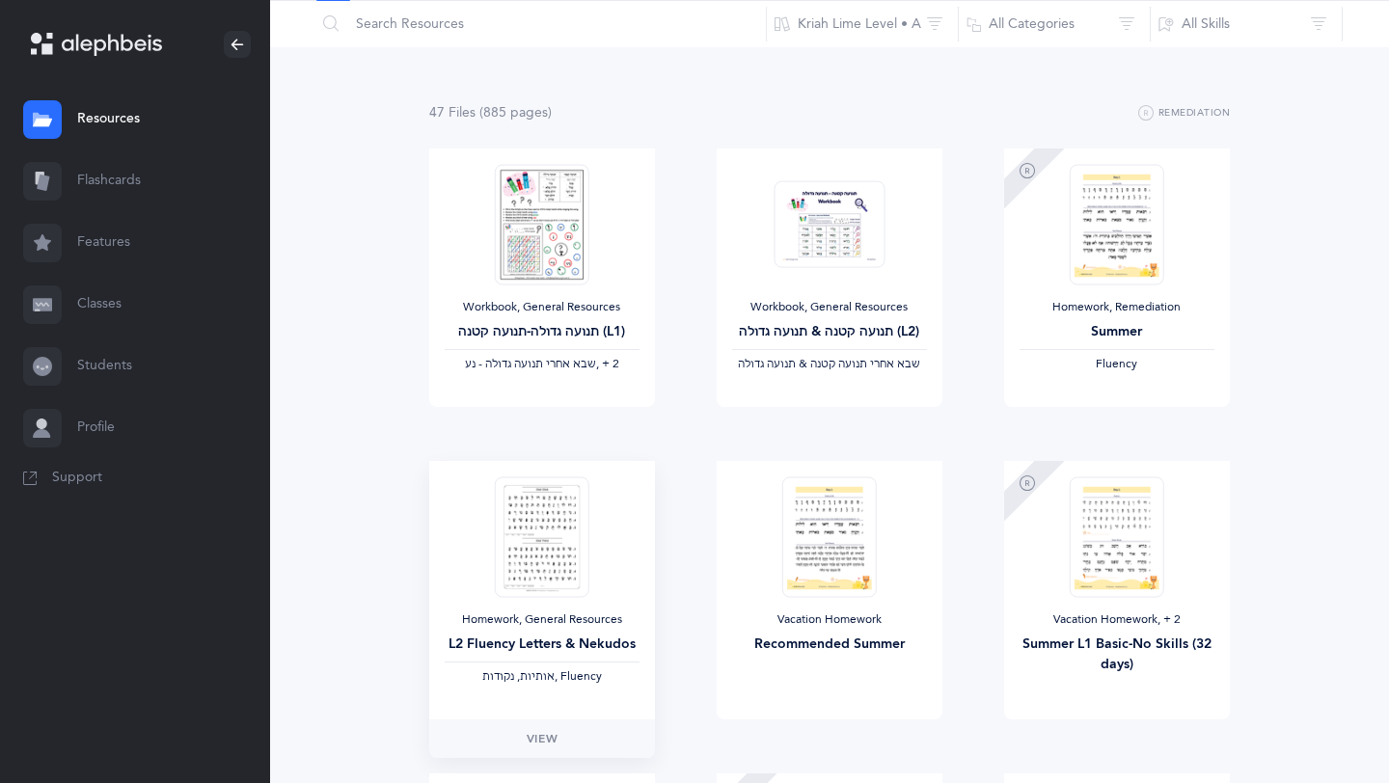
click at [491, 567] on div at bounding box center [541, 537] width 111 height 121
click at [536, 741] on span "View" at bounding box center [542, 738] width 31 height 17
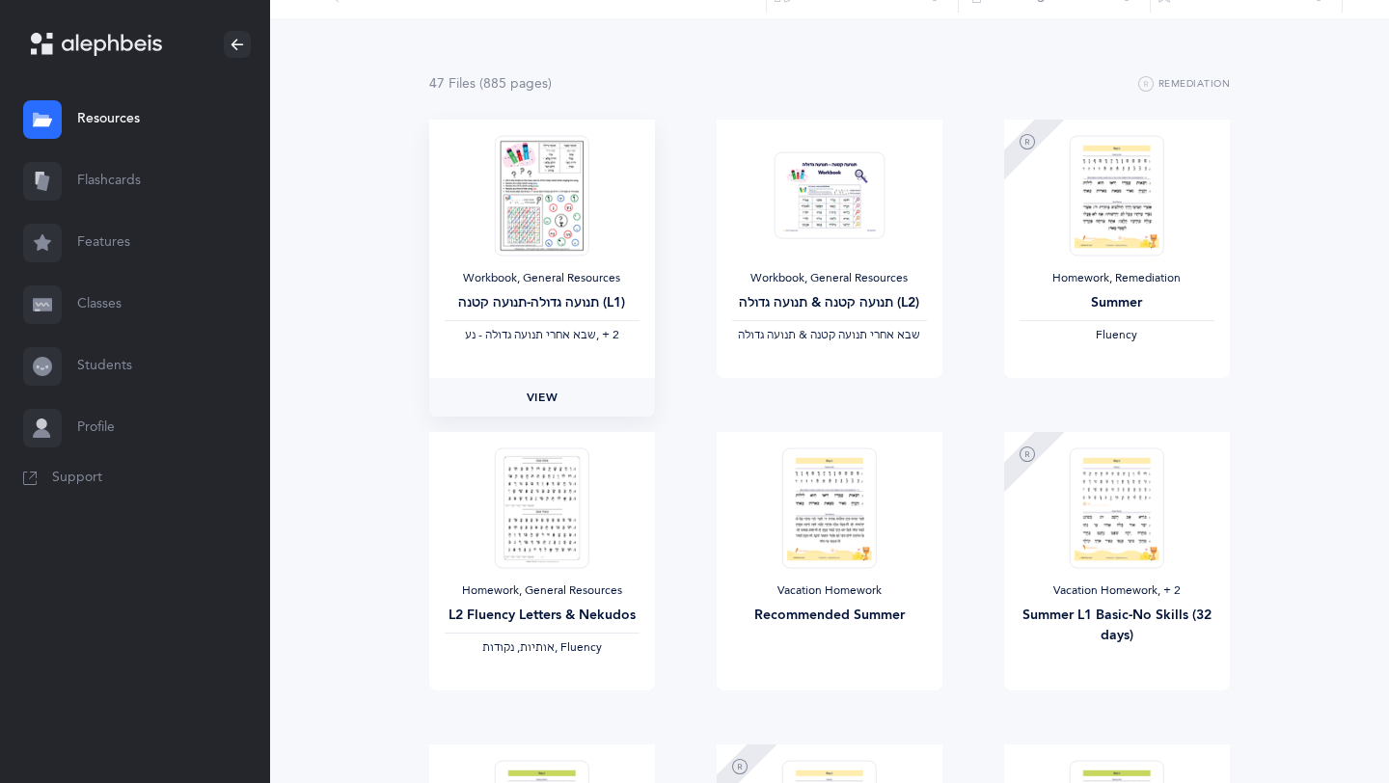
scroll to position [0, 0]
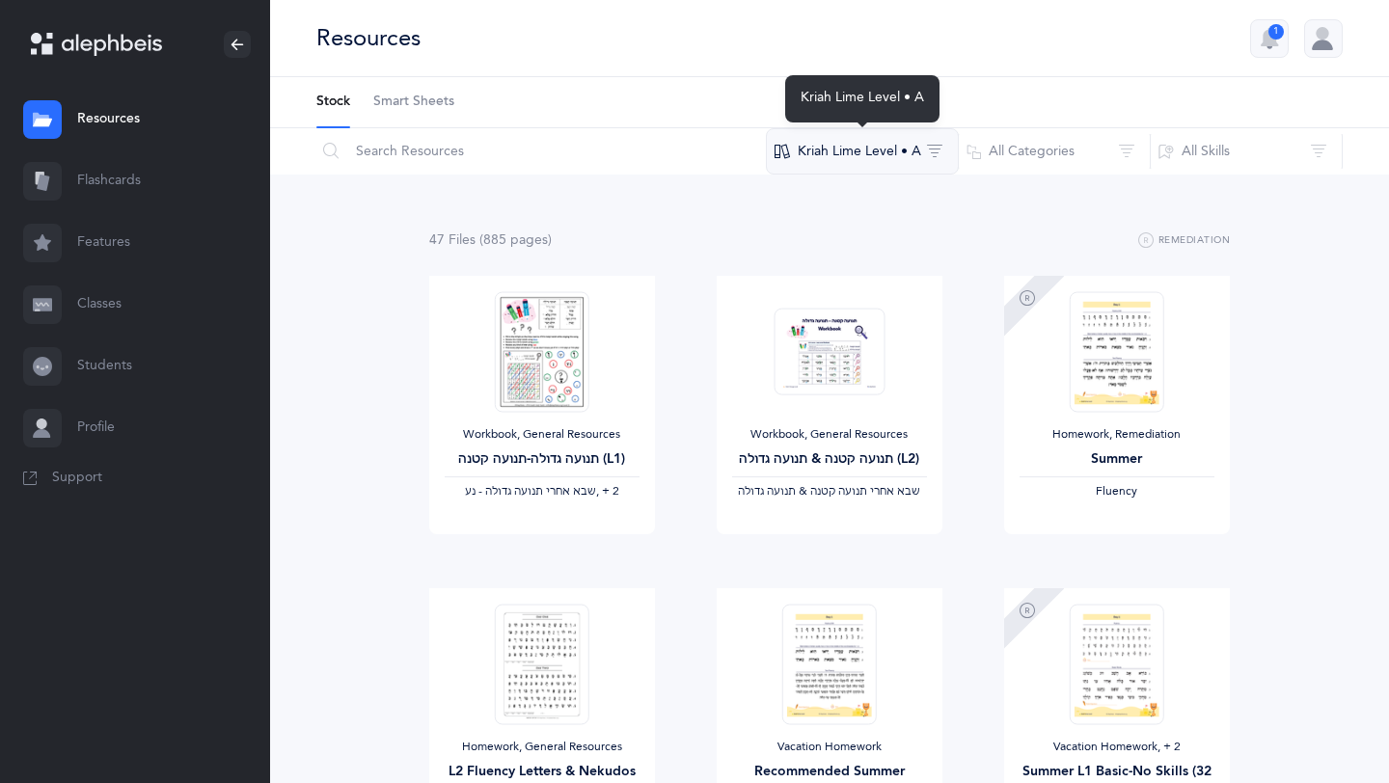
click at [806, 152] on button "Kriah Lime Level • A" at bounding box center [862, 151] width 193 height 46
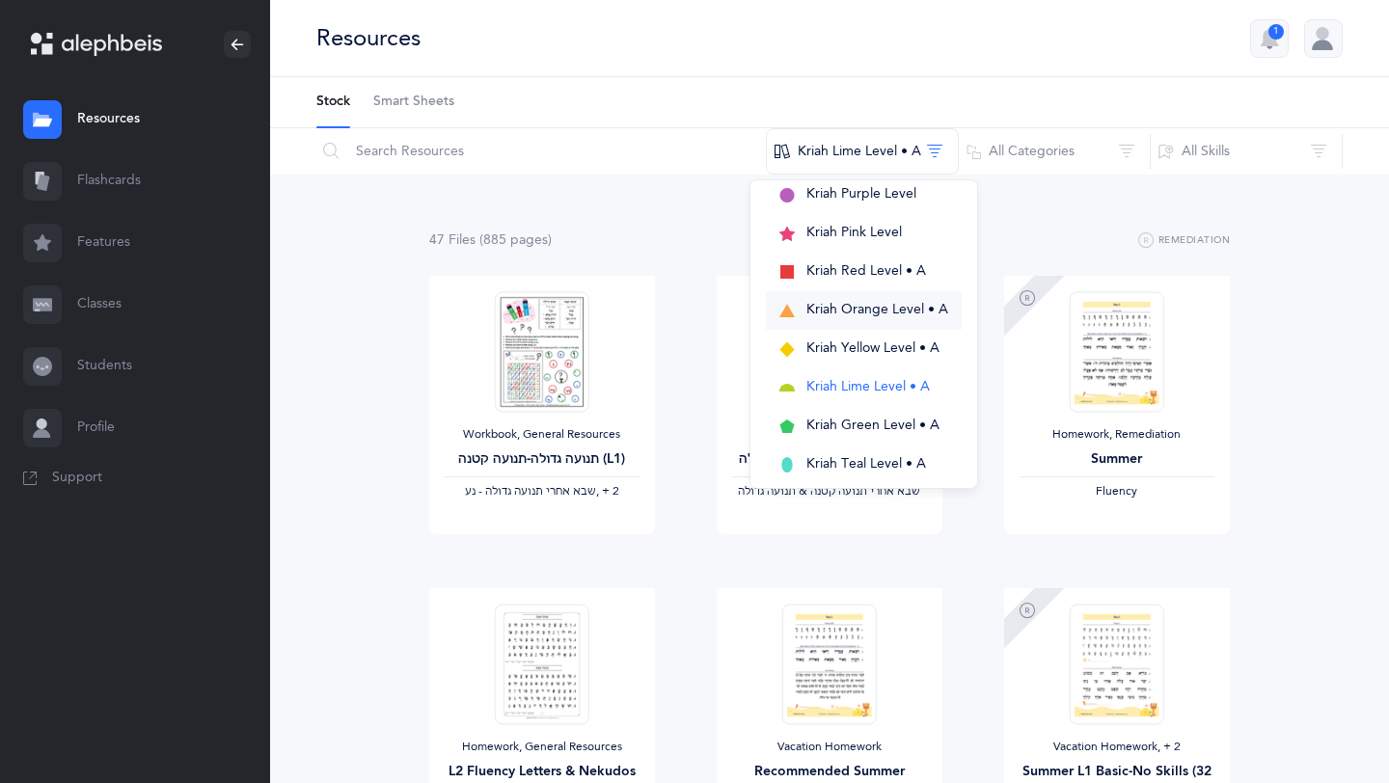
scroll to position [75, 0]
click at [862, 384] on span "Kriah Lime Level • A" at bounding box center [868, 385] width 123 height 15
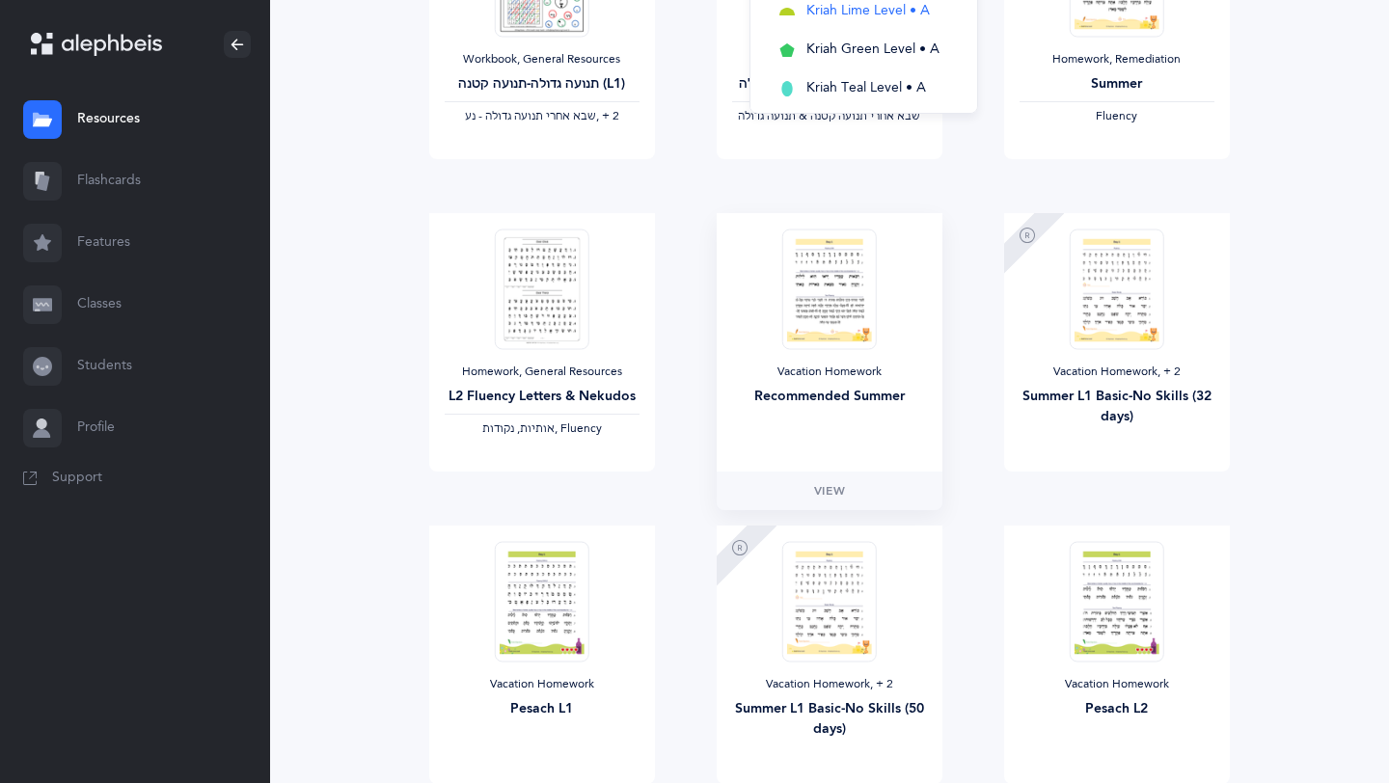
scroll to position [380, 0]
